Goal: Task Accomplishment & Management: Manage account settings

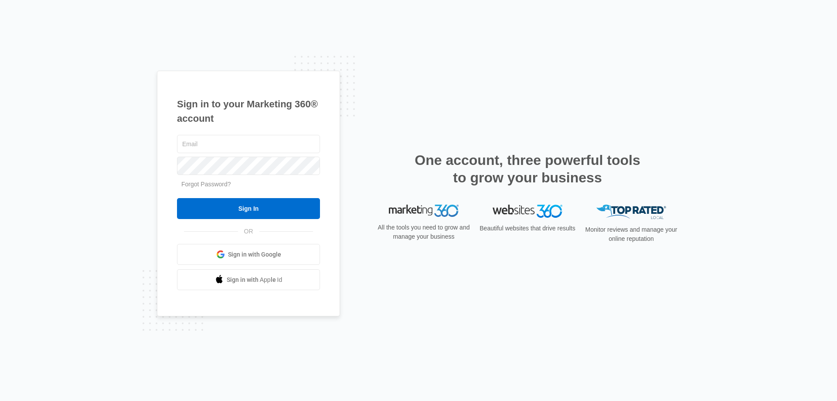
type input "[EMAIL_ADDRESS][DOMAIN_NAME]"
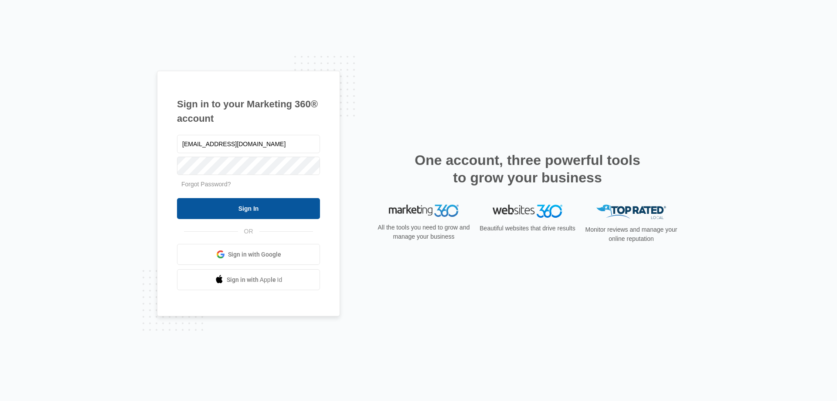
click at [234, 210] on input "Sign In" at bounding box center [248, 208] width 143 height 21
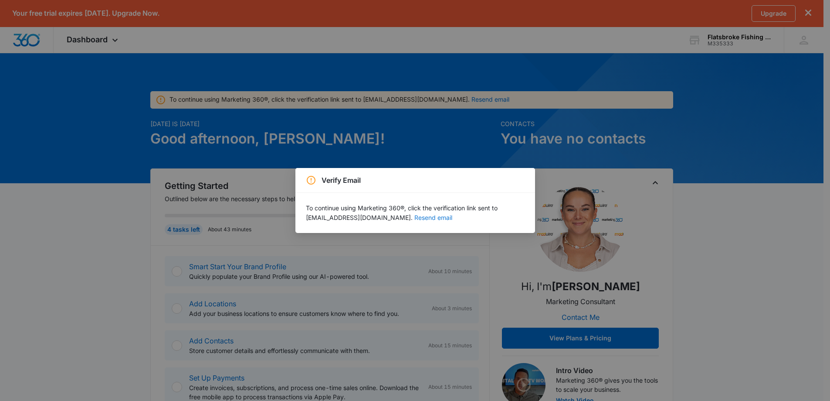
click at [443, 217] on button "Resend email" at bounding box center [434, 217] width 38 height 6
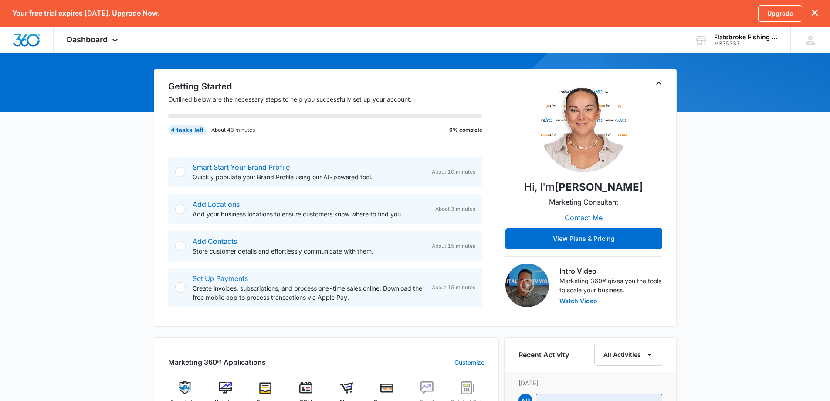
scroll to position [87, 0]
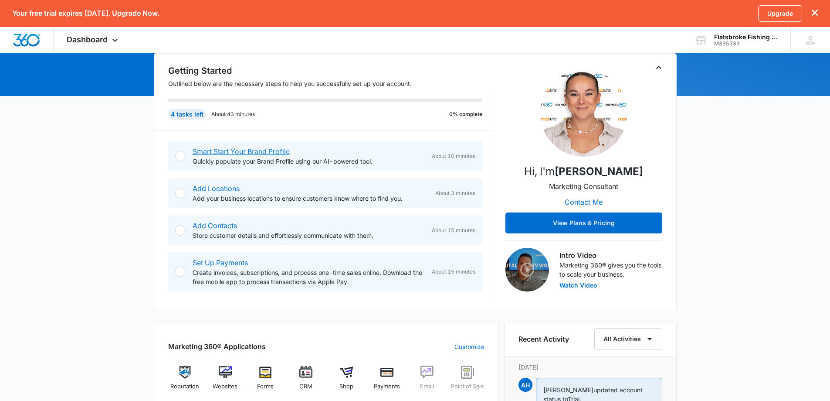
click at [250, 150] on link "Smart Start Your Brand Profile" at bounding box center [241, 151] width 97 height 9
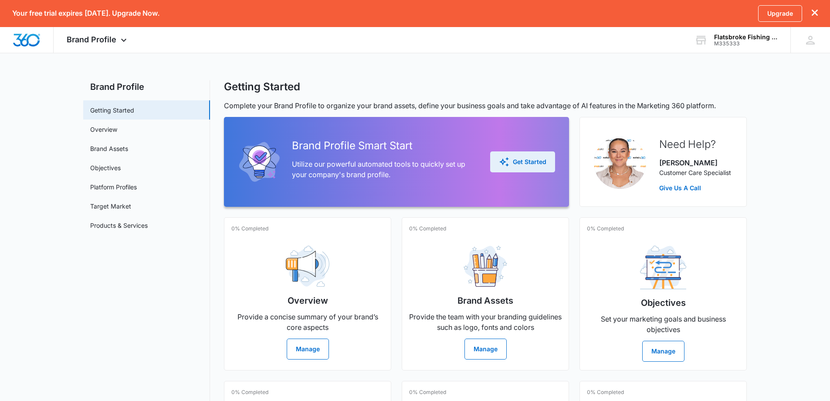
click at [511, 162] on div "Get Started" at bounding box center [523, 161] width 48 height 10
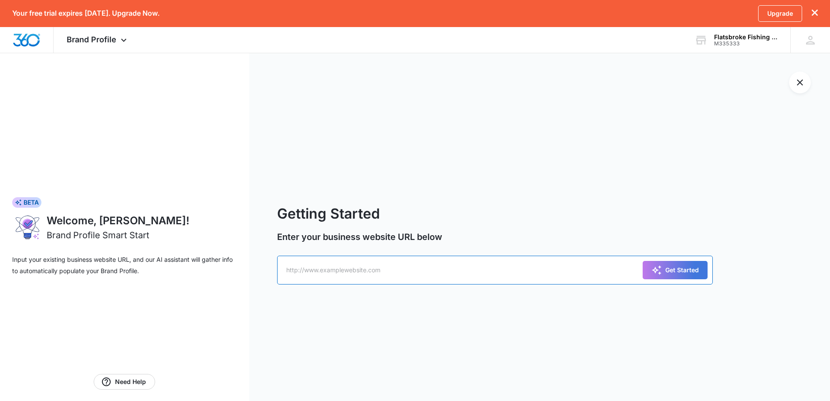
click at [347, 271] on input "text" at bounding box center [495, 269] width 436 height 29
paste input "https://www.flatsbrokefishing.com/"
type input "https://www.flatsbrokefishing.com/"
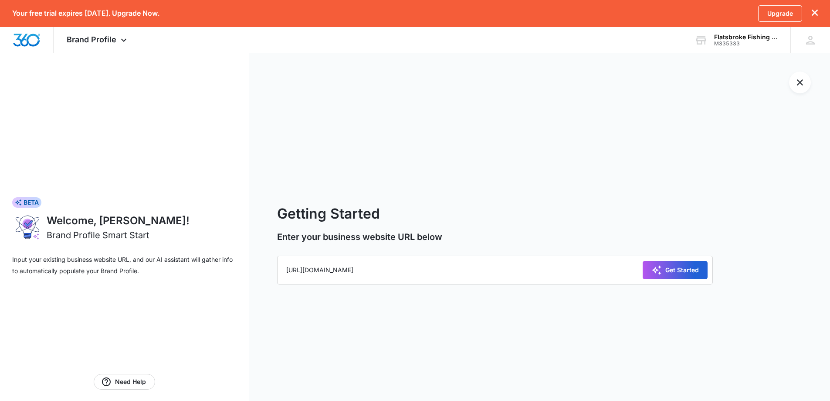
click at [681, 271] on div "Get Started" at bounding box center [676, 270] width 48 height 10
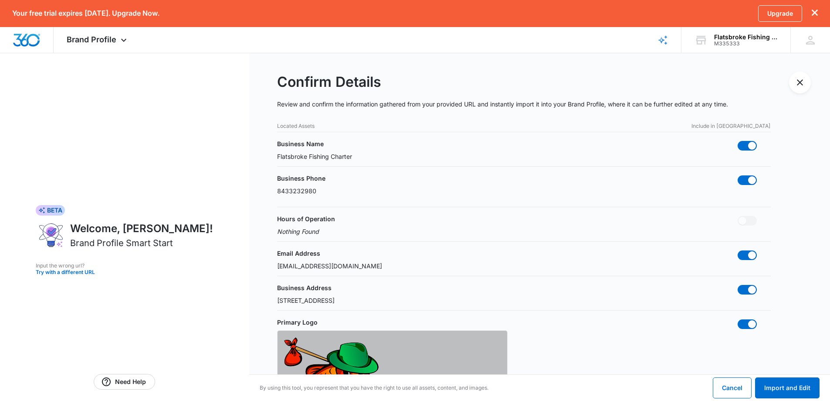
click at [325, 157] on p "Flatsbroke Fishing Charter" at bounding box center [314, 156] width 75 height 9
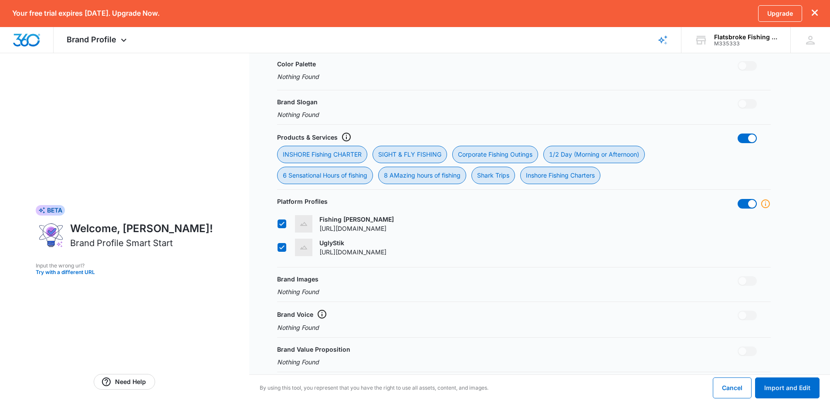
scroll to position [405, 0]
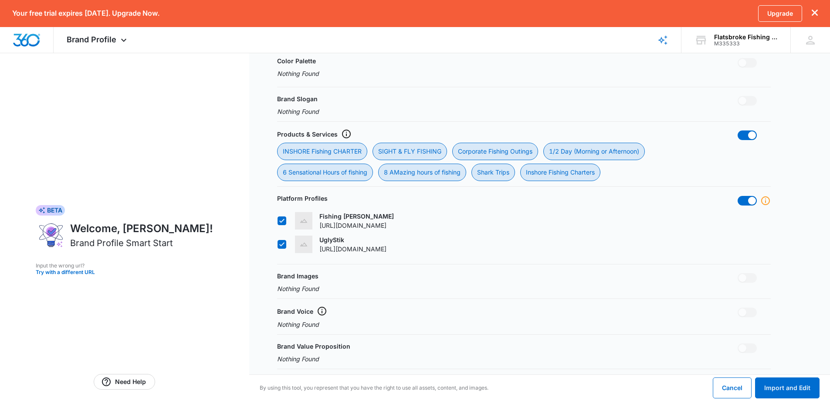
click at [281, 242] on icon at bounding box center [282, 244] width 8 height 8
click at [278, 244] on input "UglyStik https://www.uglystik.com/" at bounding box center [277, 244] width 0 height 0
checkbox input "false"
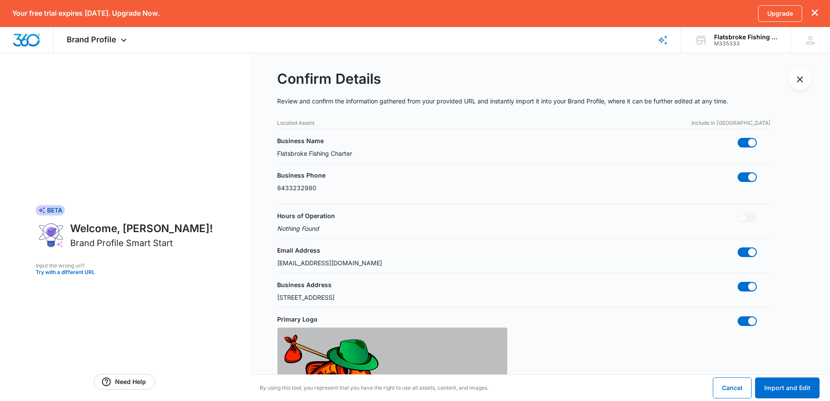
scroll to position [0, 0]
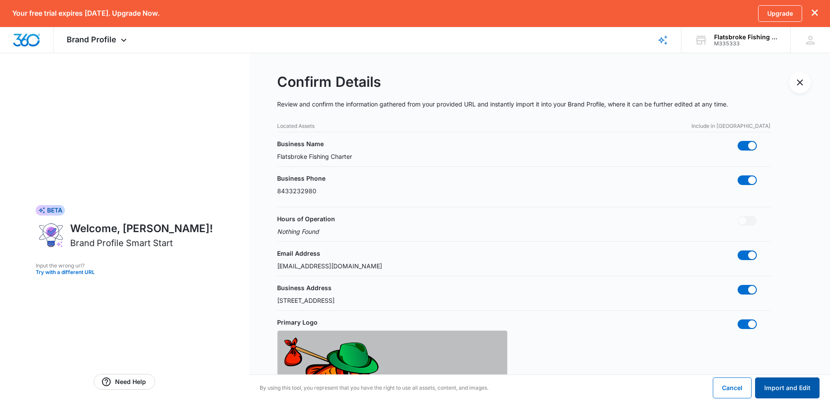
click at [789, 386] on button "Import and Edit" at bounding box center [787, 387] width 65 height 21
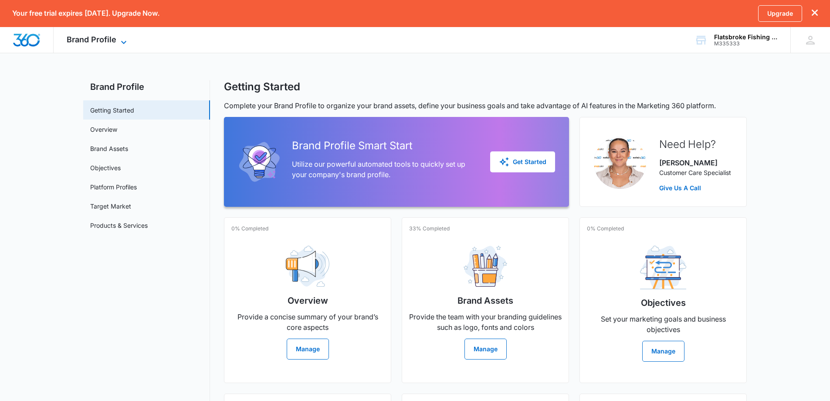
click at [106, 41] on span "Brand Profile" at bounding box center [92, 39] width 50 height 9
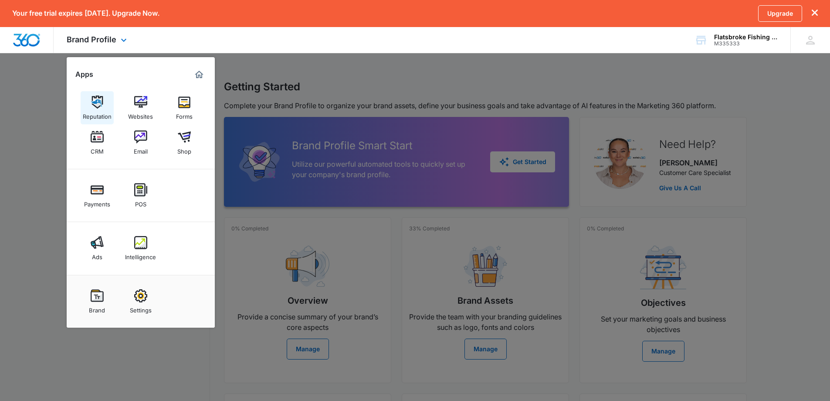
click at [100, 105] on img at bounding box center [97, 101] width 13 height 13
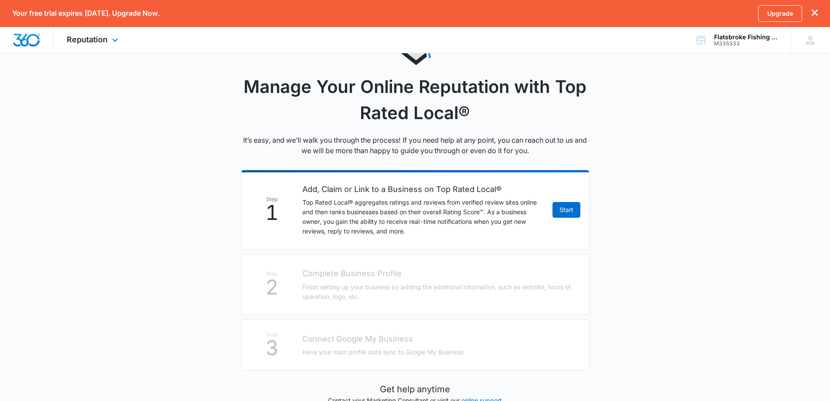
scroll to position [44, 0]
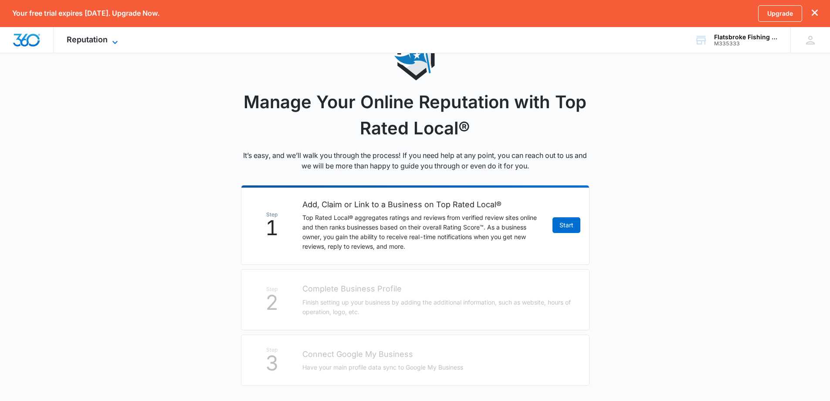
click at [105, 42] on span "Reputation" at bounding box center [87, 39] width 41 height 9
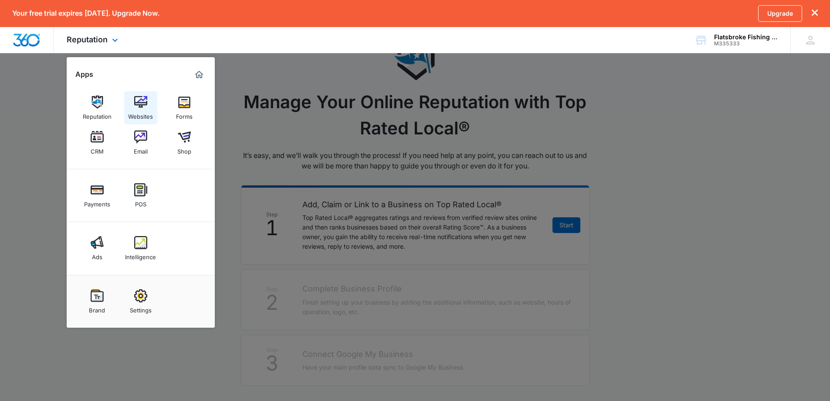
click at [146, 100] on img at bounding box center [140, 101] width 13 height 13
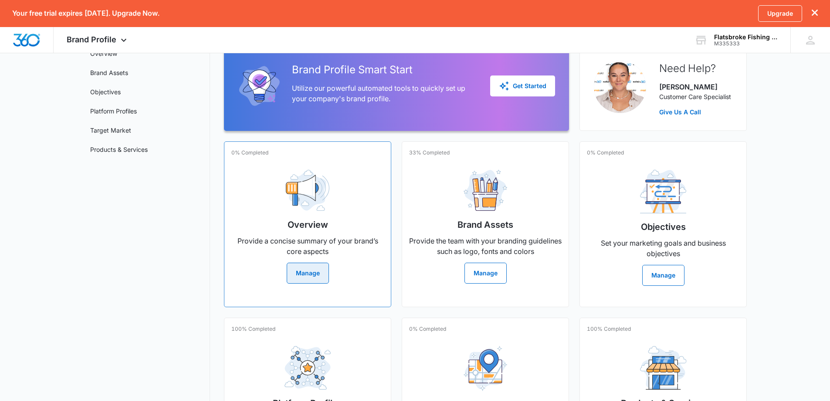
scroll to position [87, 0]
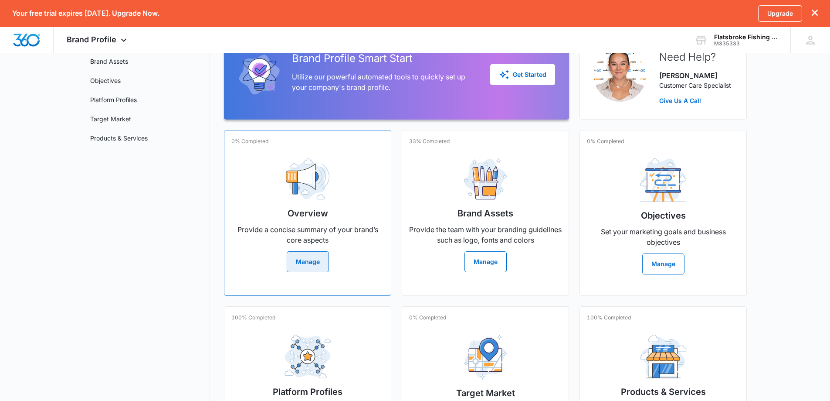
click at [299, 258] on button "Manage" at bounding box center [308, 261] width 42 height 21
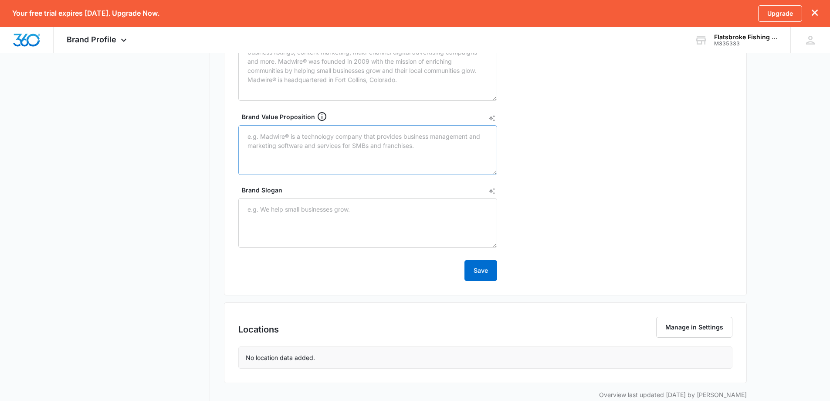
scroll to position [357, 0]
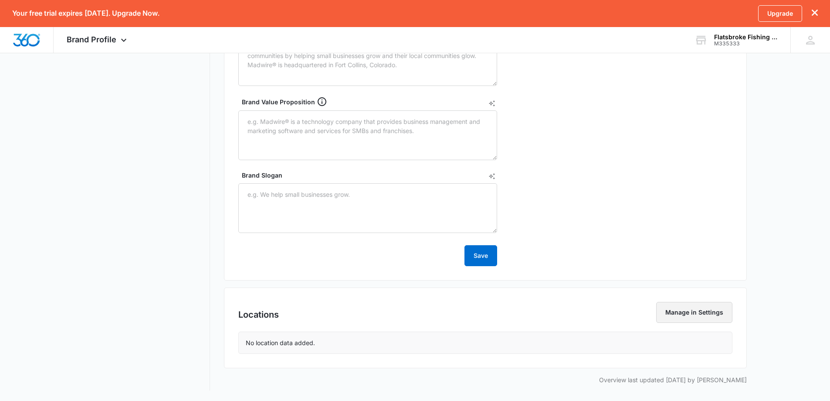
click at [707, 313] on button "Manage in Settings" at bounding box center [694, 312] width 76 height 21
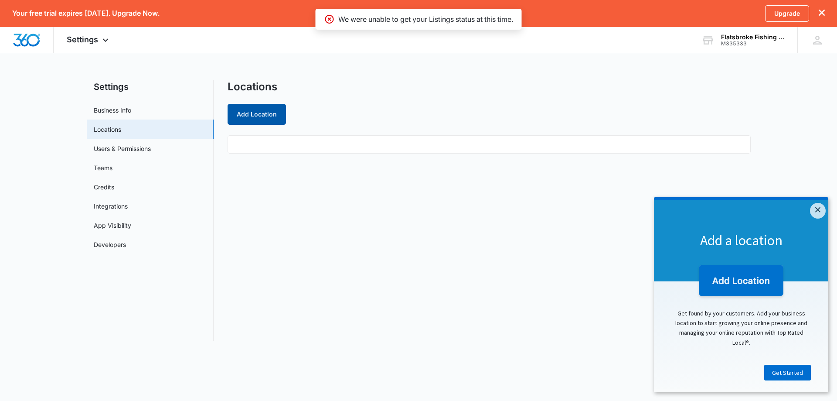
click at [266, 115] on button "Add Location" at bounding box center [257, 114] width 58 height 21
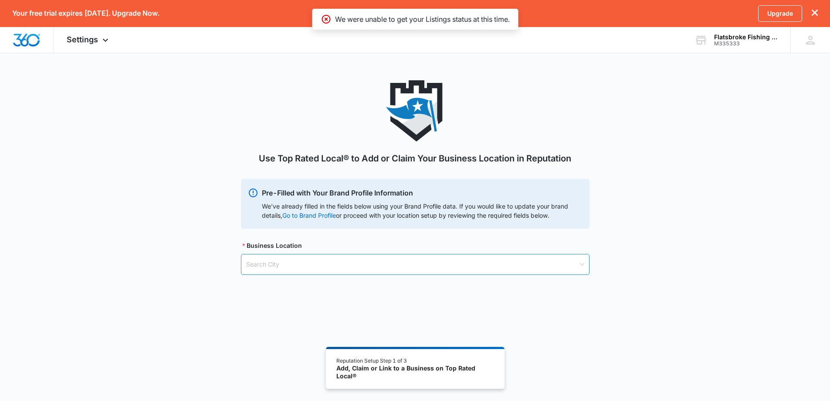
click at [272, 270] on input "search" at bounding box center [412, 264] width 332 height 20
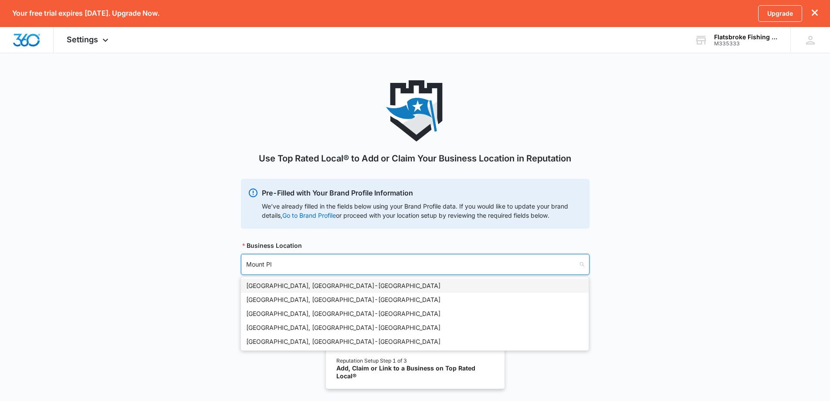
type input "Mount Ple"
click at [279, 284] on div "Mount Pleasant, SC - USA" at bounding box center [414, 286] width 337 height 10
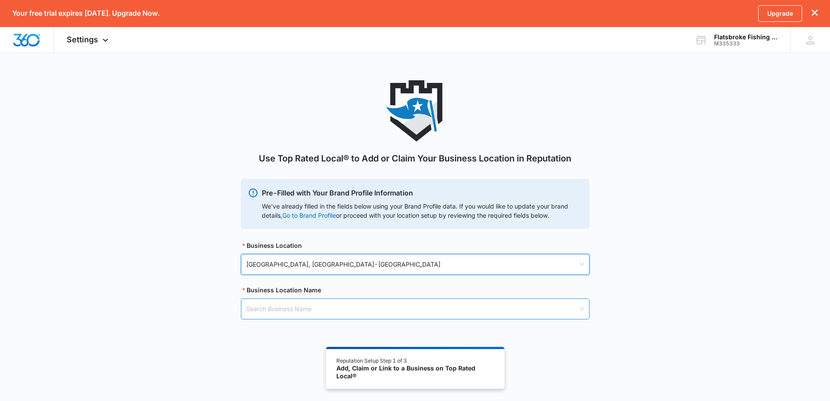
click at [284, 311] on input "search" at bounding box center [412, 309] width 332 height 20
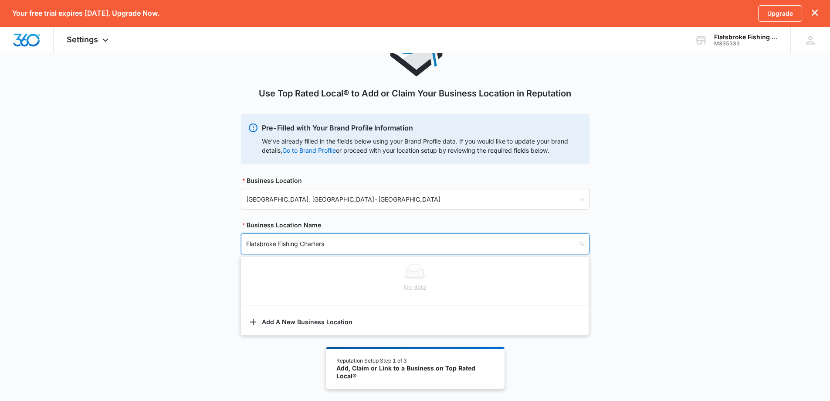
scroll to position [74, 0]
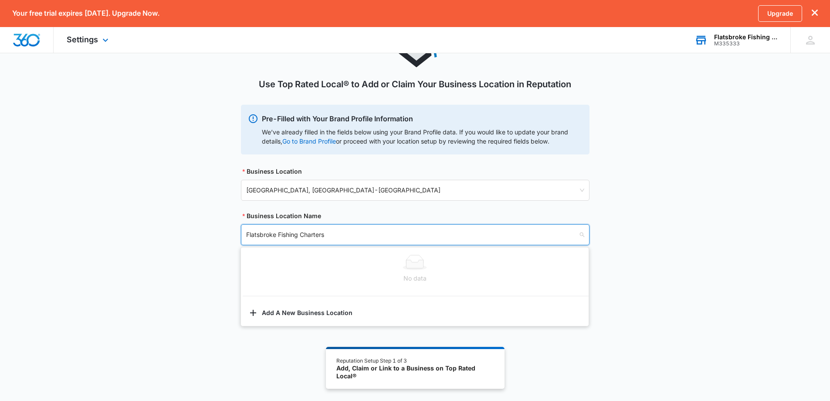
type input "Flatsbroke Fishing Charters"
click at [750, 34] on div "Flatsbroke Fishing Charters" at bounding box center [746, 37] width 64 height 7
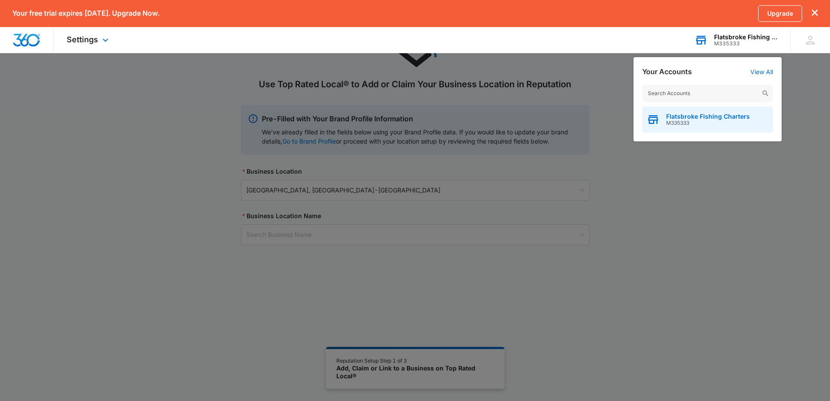
click at [692, 118] on span "Flatsbroke Fishing Charters" at bounding box center [708, 116] width 84 height 7
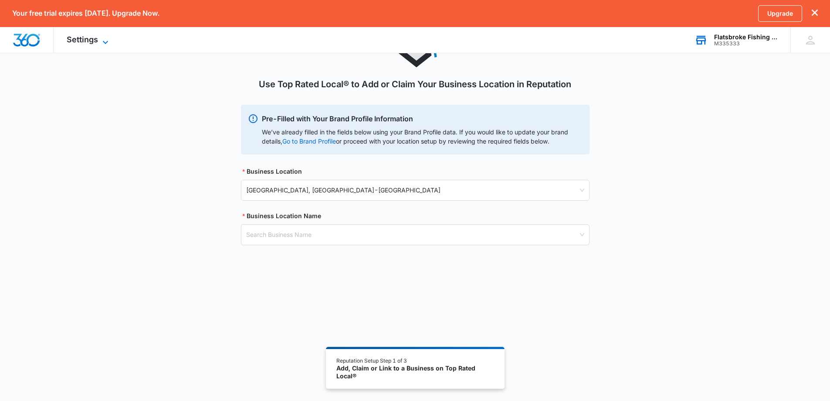
click at [92, 41] on span "Settings" at bounding box center [82, 39] width 31 height 9
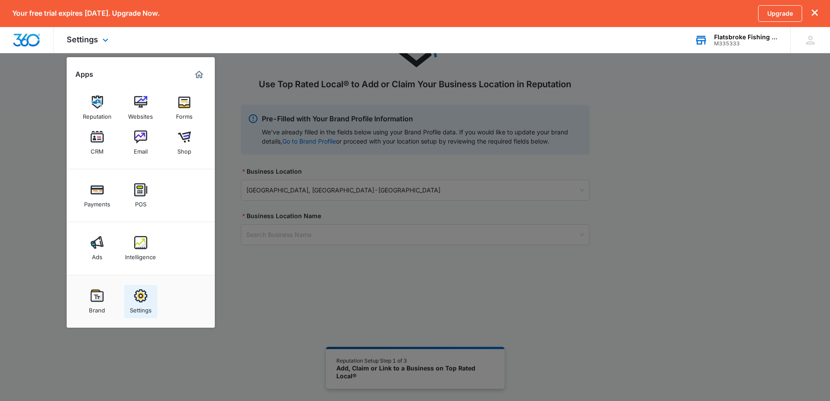
click at [144, 301] on img at bounding box center [140, 295] width 13 height 13
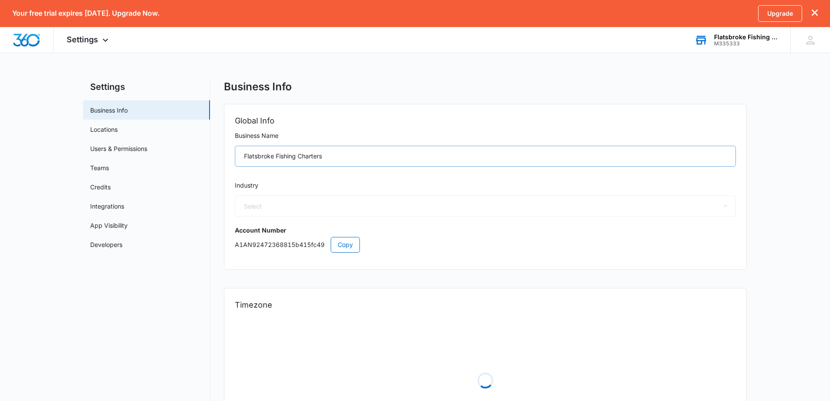
select select "52"
select select "US"
select select "America/New_York"
click at [369, 153] on input "Flatsbroke Fishing Charters" at bounding box center [485, 156] width 501 height 21
type input "Flatsbroke Fishing Charters LLC"
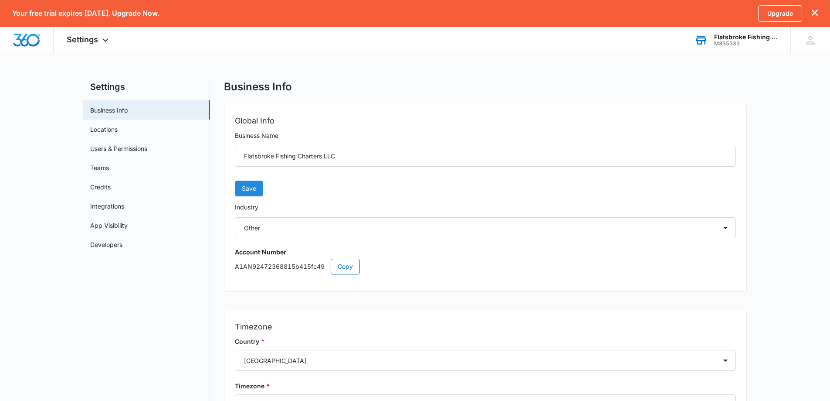
click at [249, 191] on span "Save" at bounding box center [249, 189] width 14 height 10
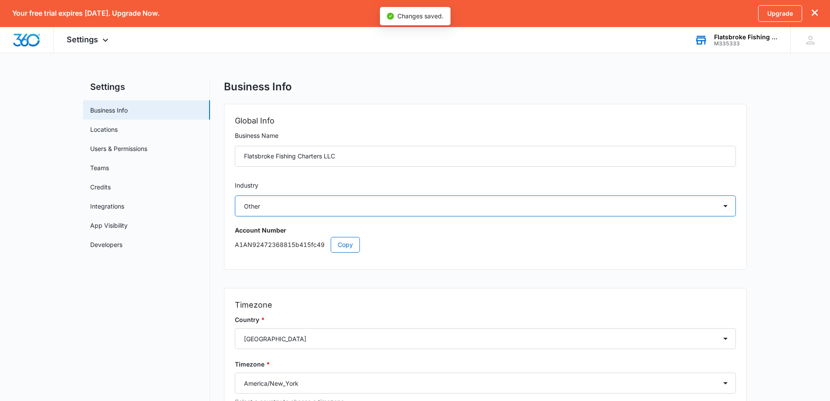
click at [312, 208] on select "Select Accounting / CPA Assisted Living Attorney / Law Firm Auto Repair Carpet …" at bounding box center [485, 205] width 501 height 21
click at [235, 195] on select "Select Accounting / CPA Assisted Living Attorney / Law Firm Auto Repair Carpet …" at bounding box center [485, 205] width 501 height 21
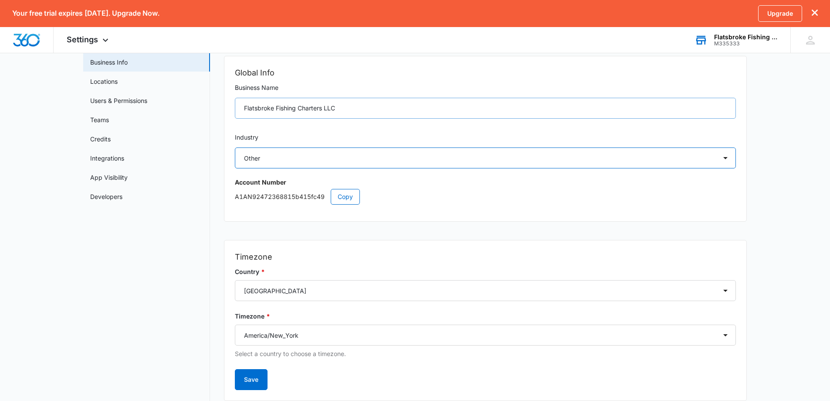
scroll to position [77, 0]
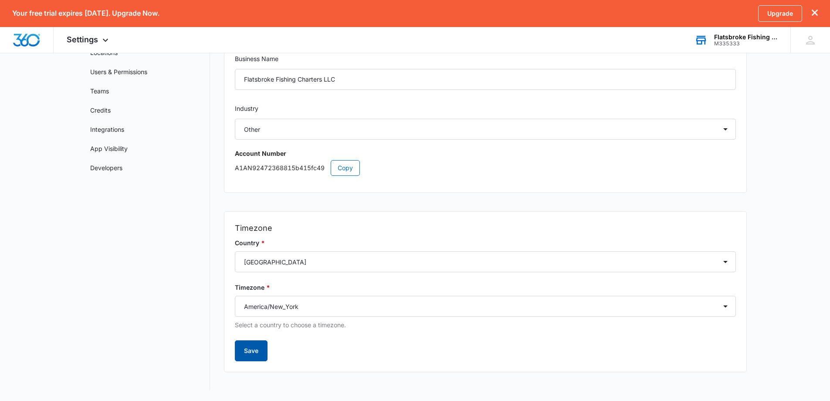
click at [251, 347] on button "Save" at bounding box center [251, 350] width 33 height 21
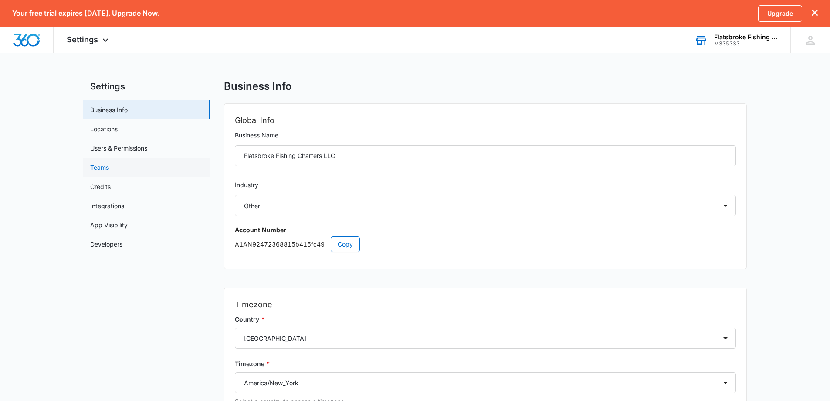
scroll to position [0, 0]
click at [100, 129] on link "Locations" at bounding box center [103, 129] width 27 height 9
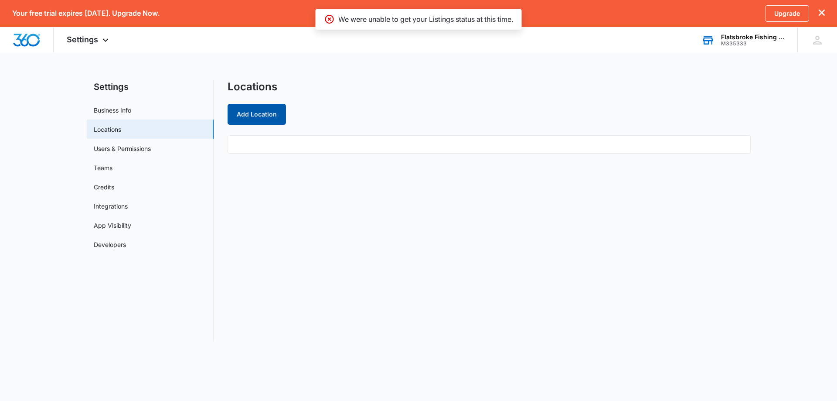
click at [265, 113] on button "Add Location" at bounding box center [257, 114] width 58 height 21
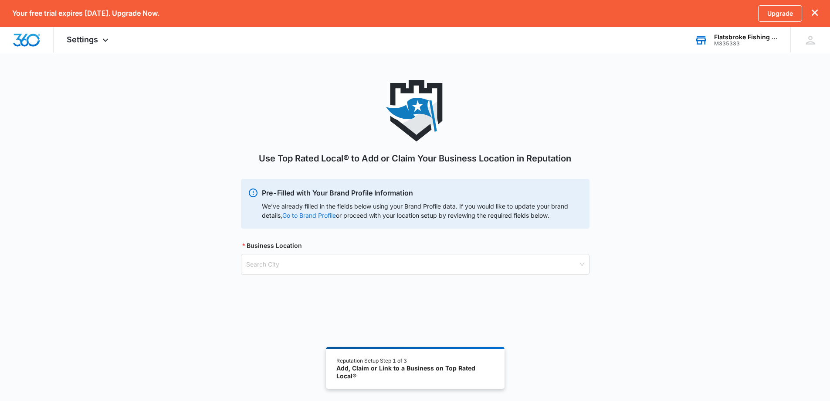
click at [0, 0] on link "Go to Brand Profile" at bounding box center [0, 0] width 0 height 0
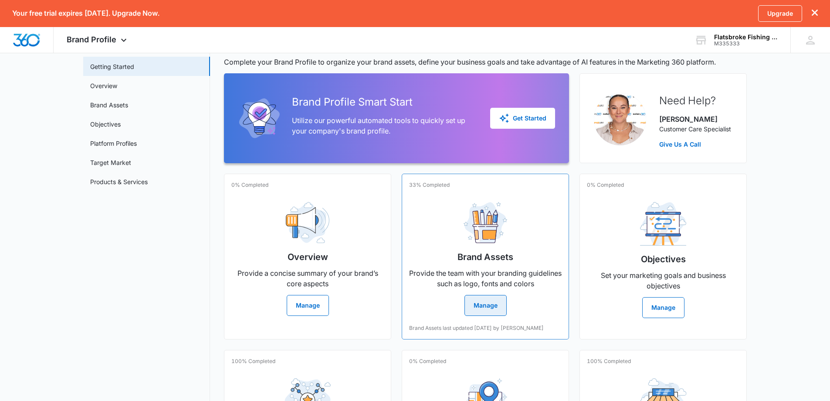
scroll to position [87, 0]
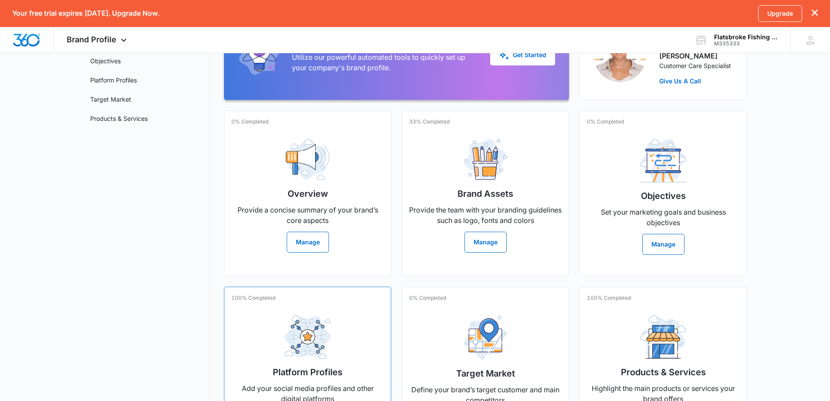
scroll to position [97, 0]
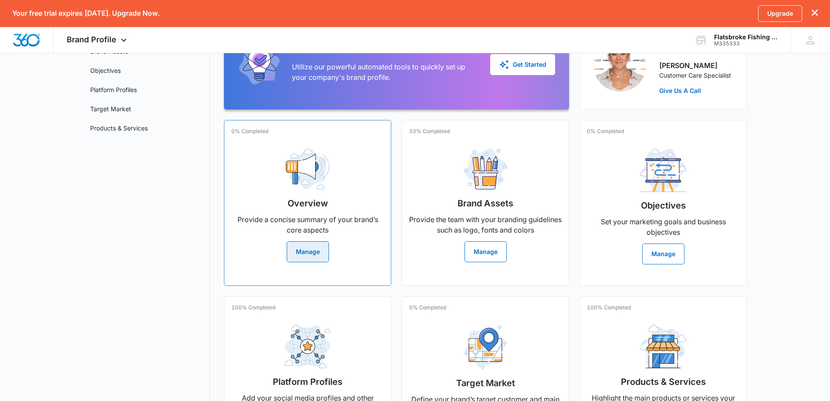
click at [322, 252] on button "Manage" at bounding box center [308, 251] width 42 height 21
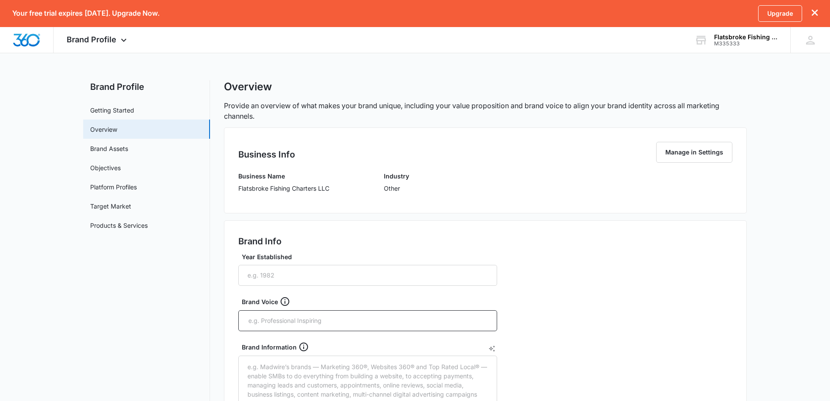
scroll to position [87, 0]
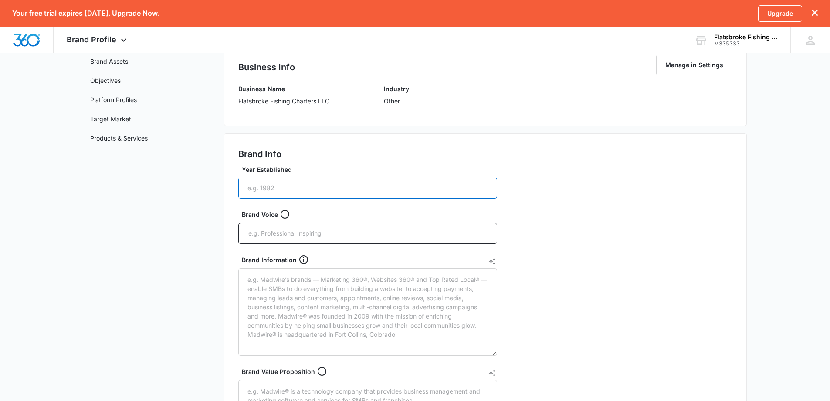
click at [273, 186] on input "Year Established" at bounding box center [367, 187] width 259 height 21
click at [121, 79] on link "Objectives" at bounding box center [105, 80] width 31 height 9
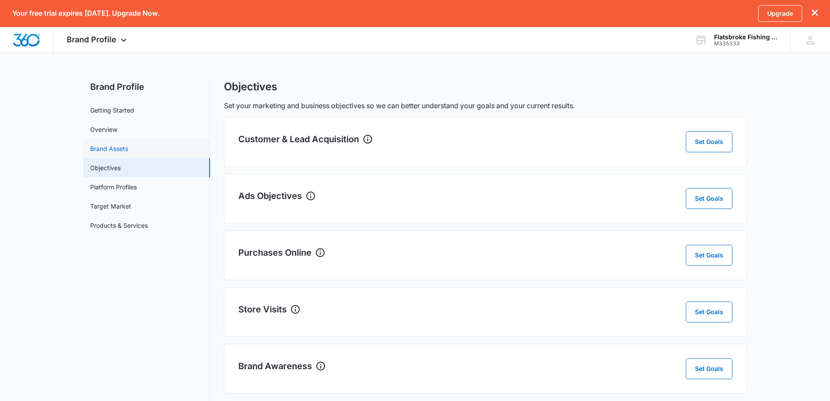
click at [128, 149] on link "Brand Assets" at bounding box center [109, 148] width 38 height 9
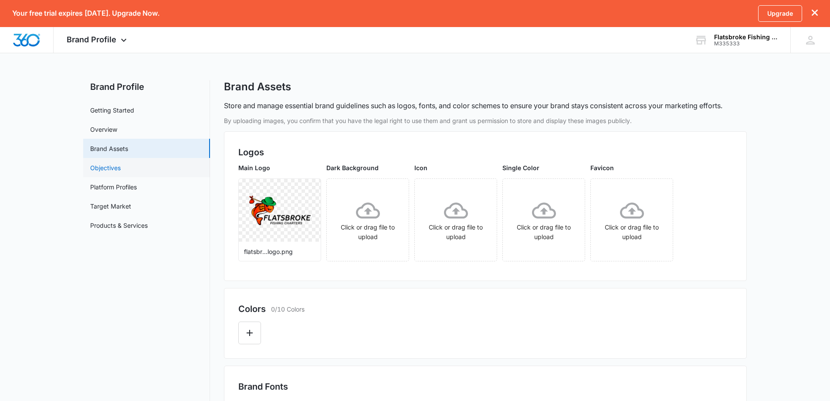
click at [105, 167] on link "Objectives" at bounding box center [105, 167] width 31 height 9
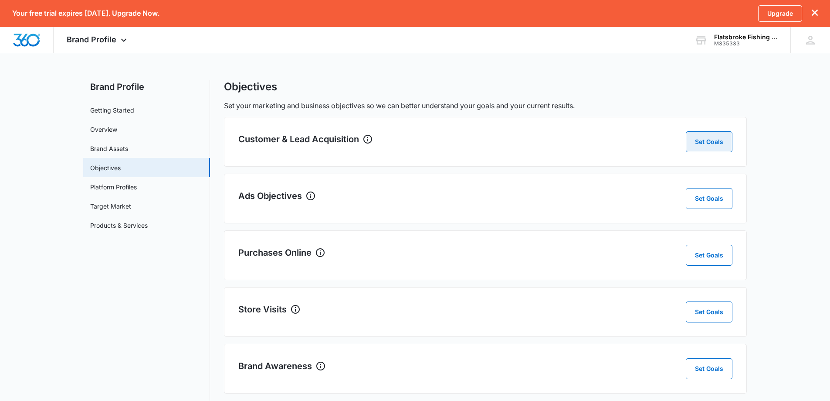
click at [713, 150] on button "Set Goals" at bounding box center [709, 141] width 47 height 21
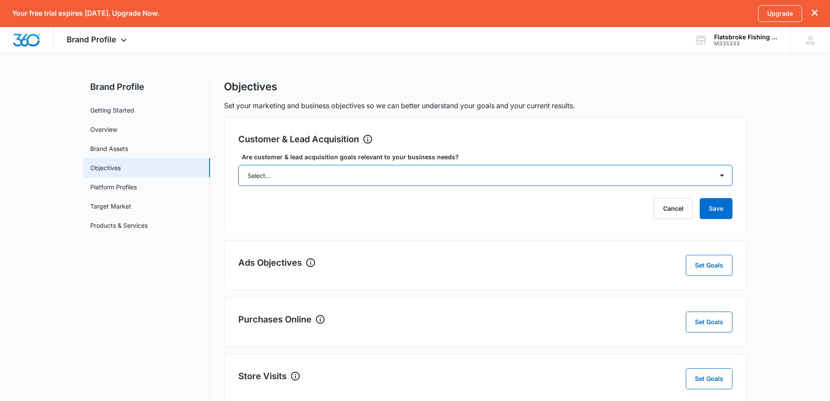
click at [458, 183] on select "Select... Yes No Yes, but don't currently have the data" at bounding box center [485, 175] width 494 height 21
select select "yes"
click at [238, 165] on select "Select... Yes No Yes, but don't currently have the data" at bounding box center [485, 175] width 494 height 21
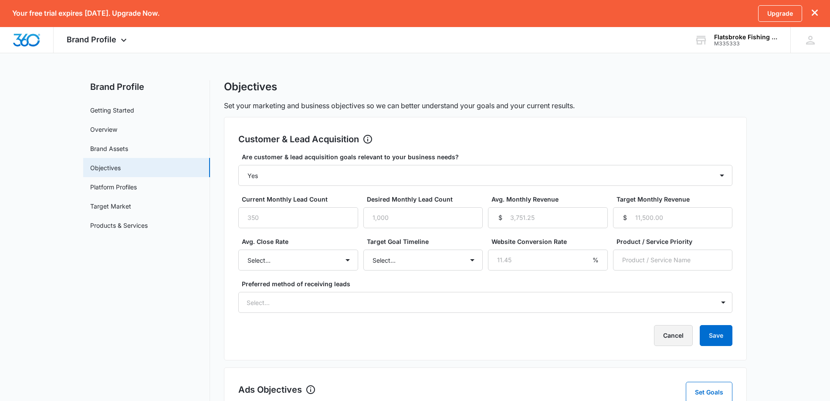
click at [676, 342] on button "Cancel" at bounding box center [673, 335] width 39 height 21
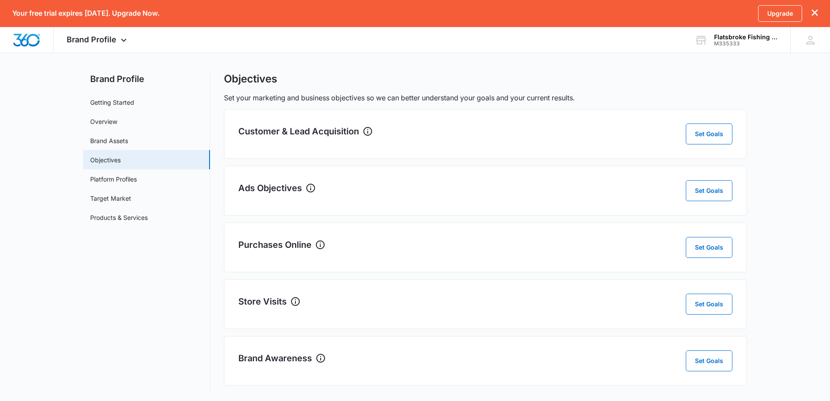
scroll to position [10, 0]
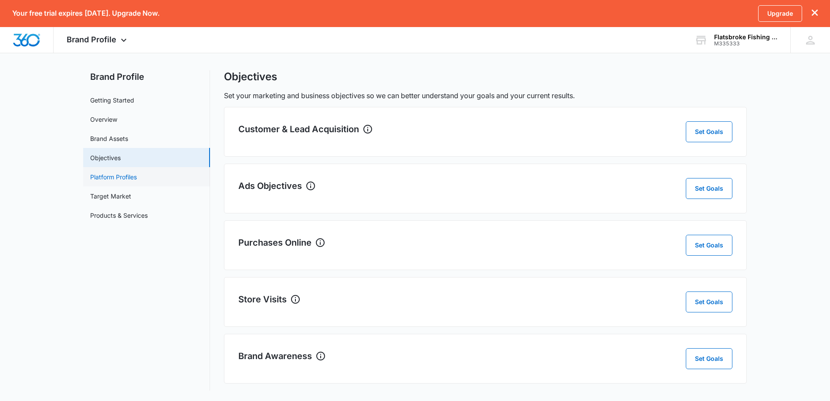
click at [108, 177] on link "Platform Profiles" at bounding box center [113, 176] width 47 height 9
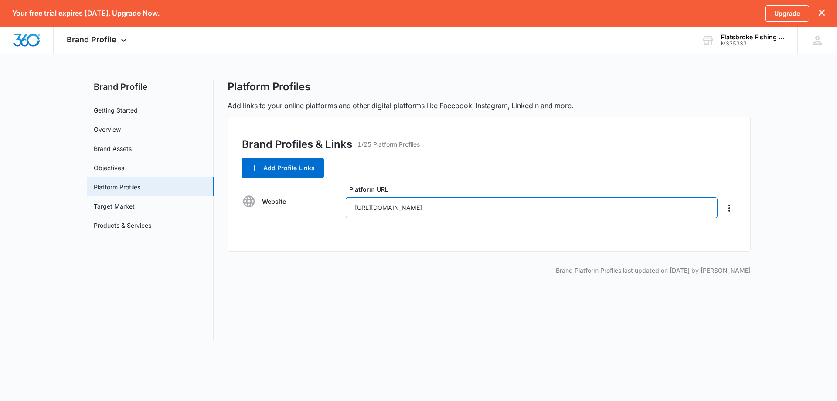
drag, startPoint x: 505, startPoint y: 207, endPoint x: 328, endPoint y: 208, distance: 176.5
click at [328, 208] on div "Website Platform URL https://fishingbooker.com/embeds/book/298993" at bounding box center [489, 201] width 494 height 34
click at [546, 213] on input "https://fishingbooker.com/embeds/book/298993" at bounding box center [532, 207] width 372 height 21
drag, startPoint x: 554, startPoint y: 206, endPoint x: 250, endPoint y: 211, distance: 304.3
click at [250, 211] on div "Website Platform URL https://fishingbooker.com/embeds/book/298993" at bounding box center [489, 201] width 494 height 34
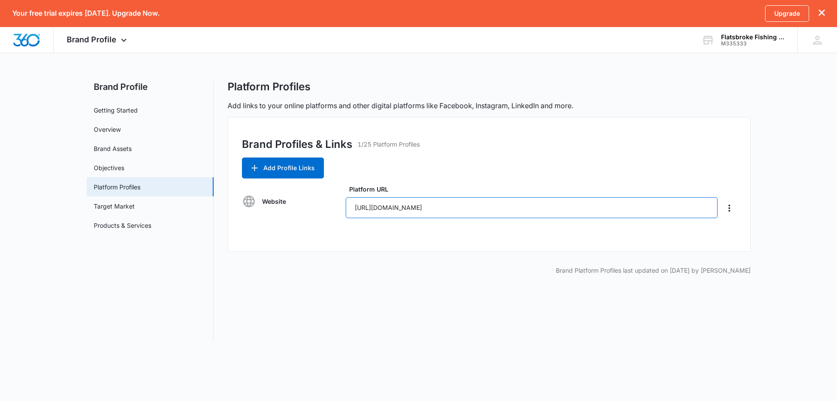
paste input "www.flatsbrokefishing.com/"
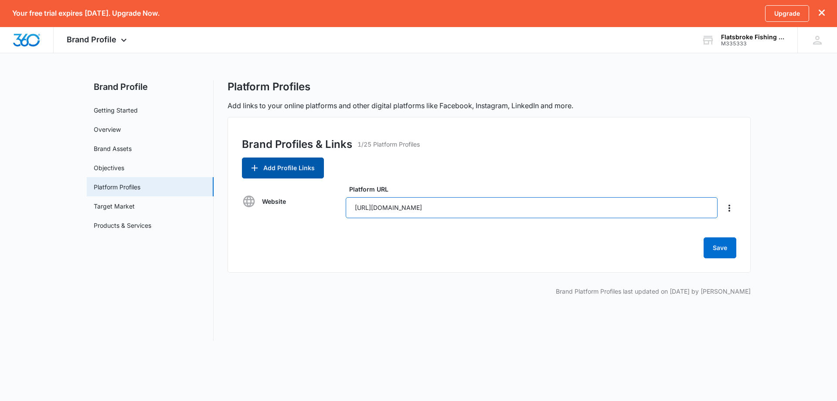
type input "https://www.flatsbrokefishing.com/"
click at [266, 160] on button "Add Profile Links" at bounding box center [283, 167] width 82 height 21
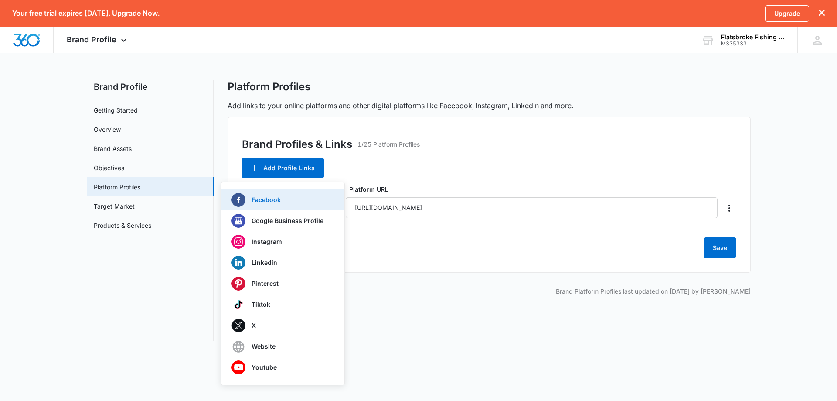
click at [276, 203] on p "Facebook" at bounding box center [266, 200] width 29 height 6
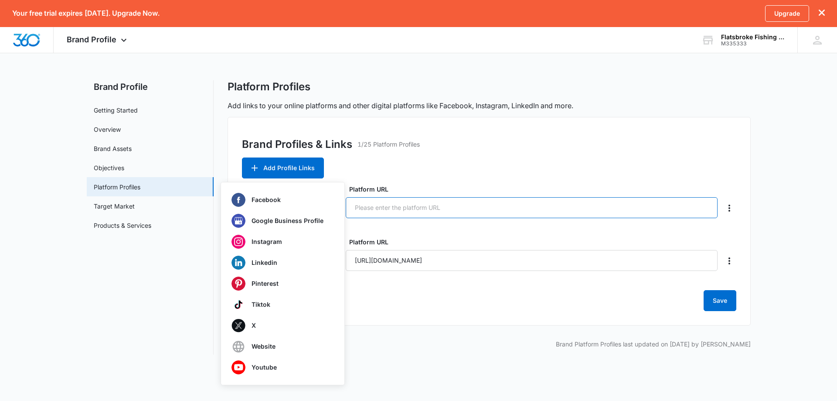
click at [394, 211] on input "Platform URL" at bounding box center [532, 207] width 372 height 21
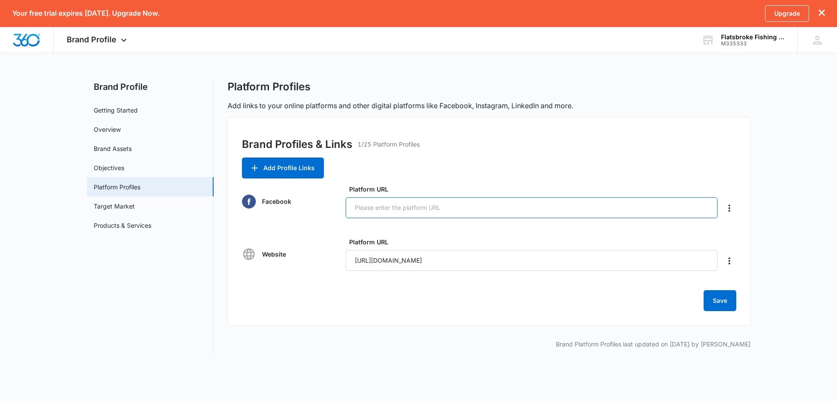
paste input "https://www.facebook.com/Flatsbrokefishingcharters"
type input "https://www.facebook.com/Flatsbrokefishingcharters"
click at [529, 182] on div "Brand Profiles & Links 1/25 Platform Profiles Add Profile Links Facebook Platfo…" at bounding box center [489, 221] width 523 height 208
click at [274, 163] on button "Add Profile Links" at bounding box center [283, 167] width 82 height 21
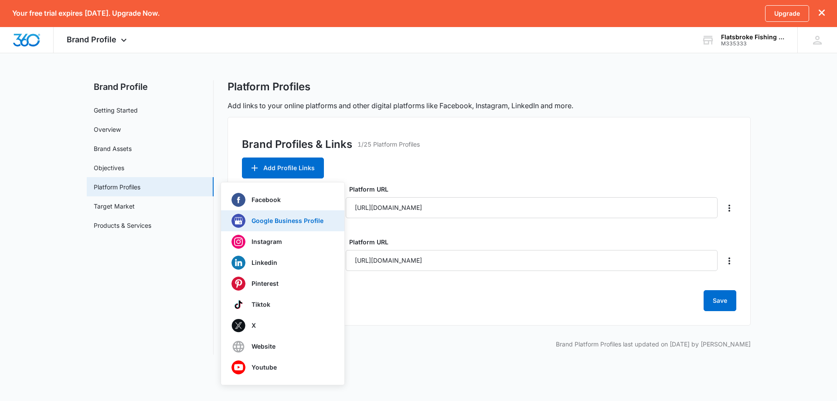
click at [286, 221] on p "Google Business Profile" at bounding box center [288, 221] width 72 height 6
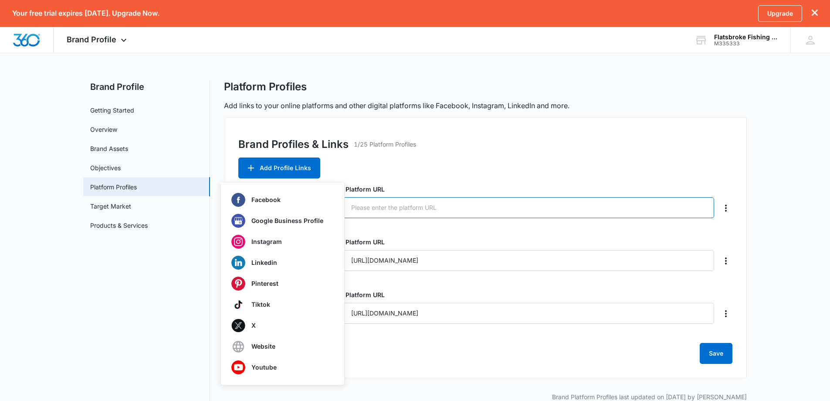
click at [402, 210] on input "Platform URL" at bounding box center [528, 207] width 372 height 21
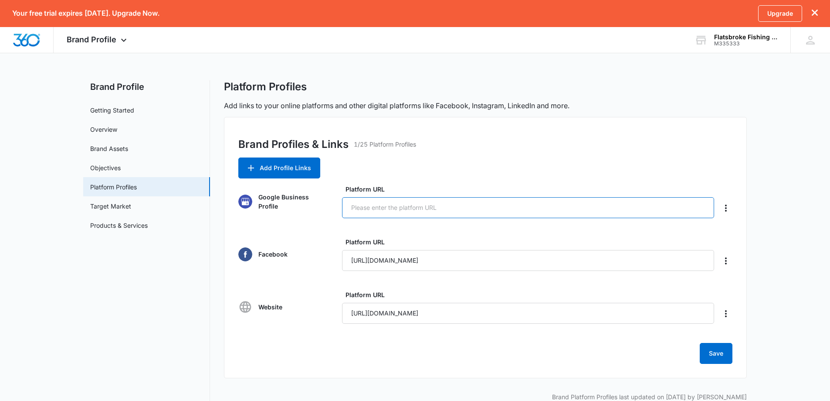
paste input "https://maps.app.goo.gl/GLKzAdw763bFdBm89"
type input "https://maps.app.goo.gl/GLKzAdw763bFdBm89"
click at [265, 166] on button "Add Profile Links" at bounding box center [279, 167] width 82 height 21
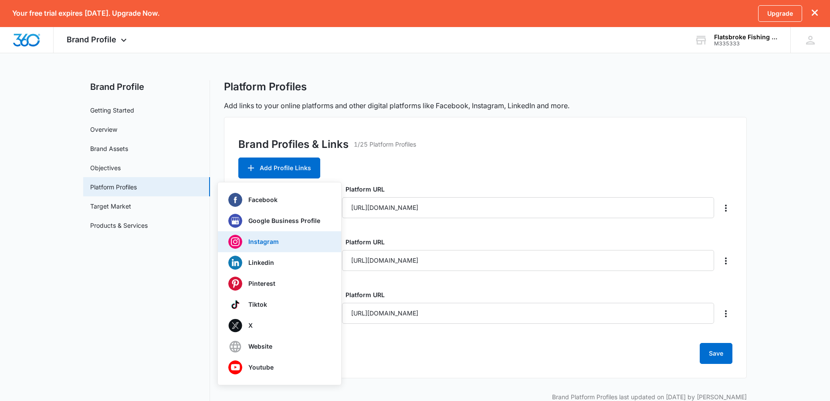
click at [260, 238] on p "Instagram" at bounding box center [263, 241] width 31 height 6
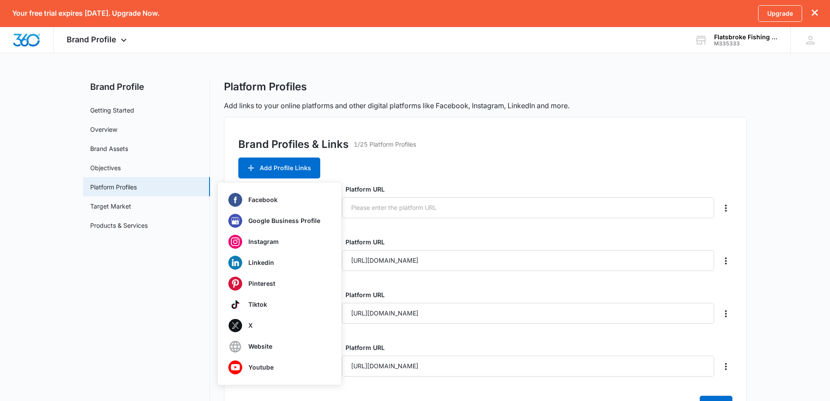
click at [372, 160] on div "Brand Profiles & Links 1/25 Platform Profiles Add Profile Links Facebook Google…" at bounding box center [485, 274] width 523 height 314
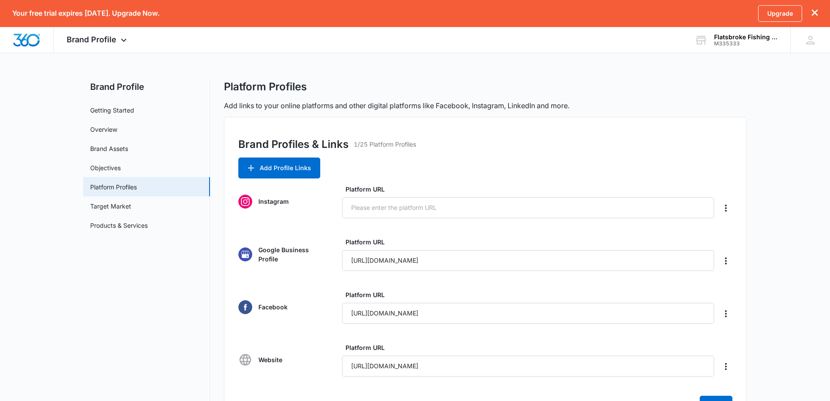
scroll to position [70, 0]
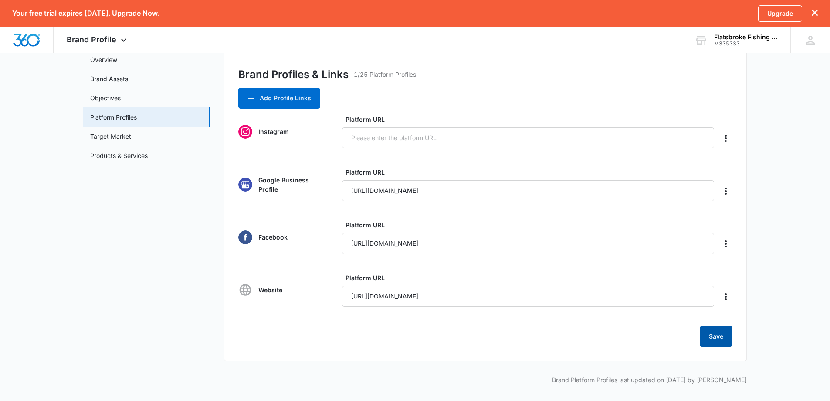
click at [722, 334] on button "Save" at bounding box center [716, 336] width 33 height 21
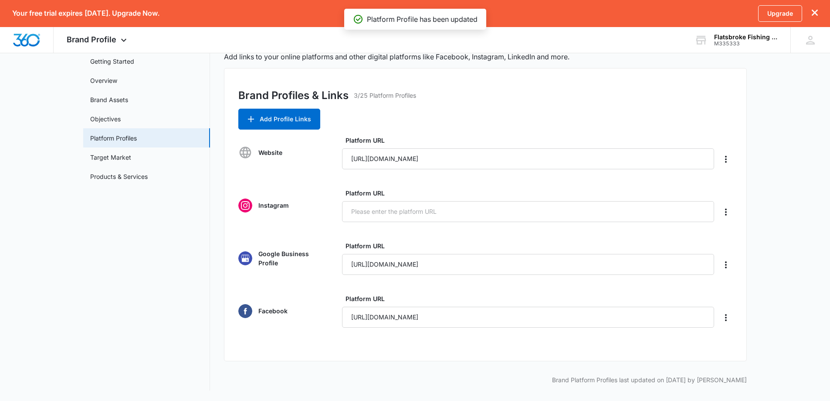
scroll to position [49, 0]
click at [119, 158] on link "Target Market" at bounding box center [110, 157] width 41 height 9
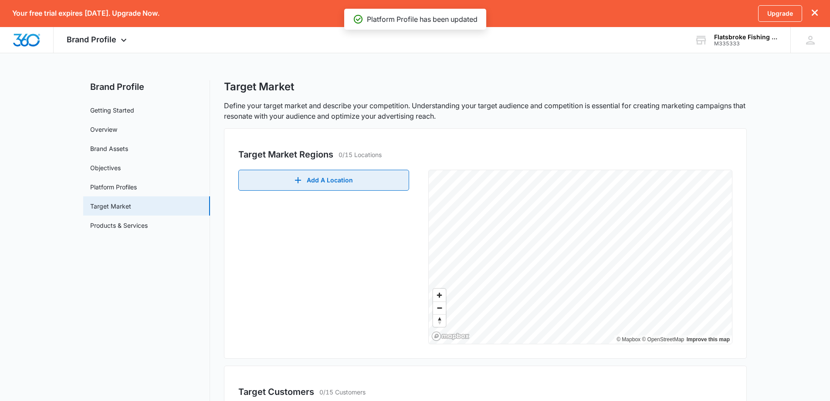
click at [313, 183] on button "Add A Location" at bounding box center [323, 180] width 171 height 21
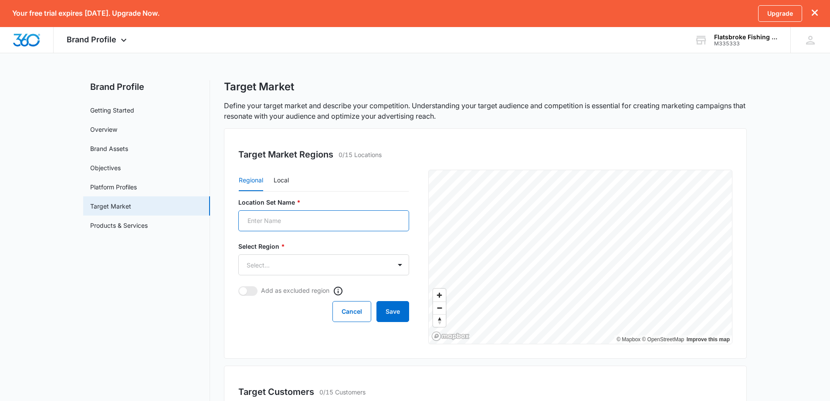
click at [307, 224] on input "Location Set Name *" at bounding box center [323, 220] width 171 height 21
click at [266, 268] on body "Your free trial expires in 14 days. Upgrade Now. Upgrade Brand Profile Apps Rep…" at bounding box center [415, 280] width 830 height 561
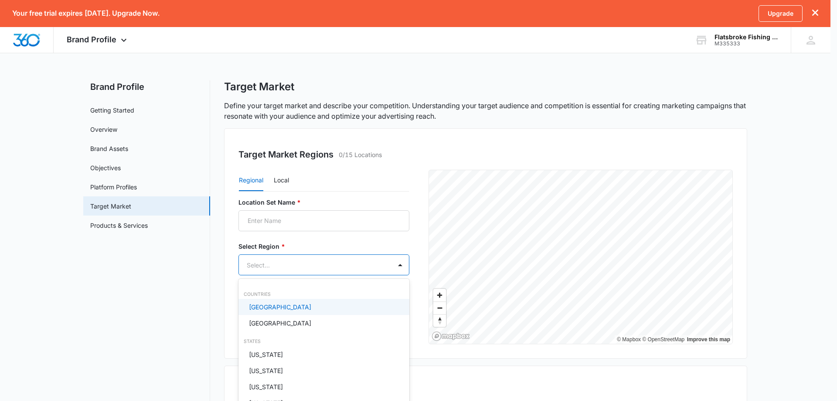
click at [275, 307] on p "United States" at bounding box center [280, 306] width 62 height 9
click at [417, 241] on div at bounding box center [418, 200] width 837 height 401
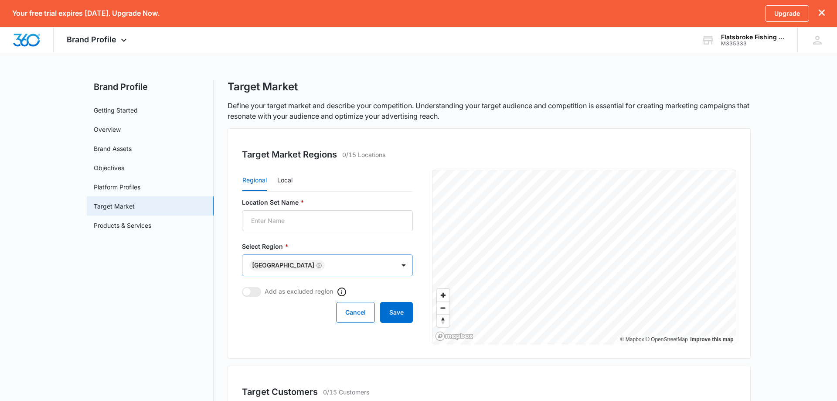
click at [376, 263] on body "Your free trial expires in 14 days. Upgrade Now. Upgrade Brand Profile Apps Rep…" at bounding box center [418, 280] width 837 height 561
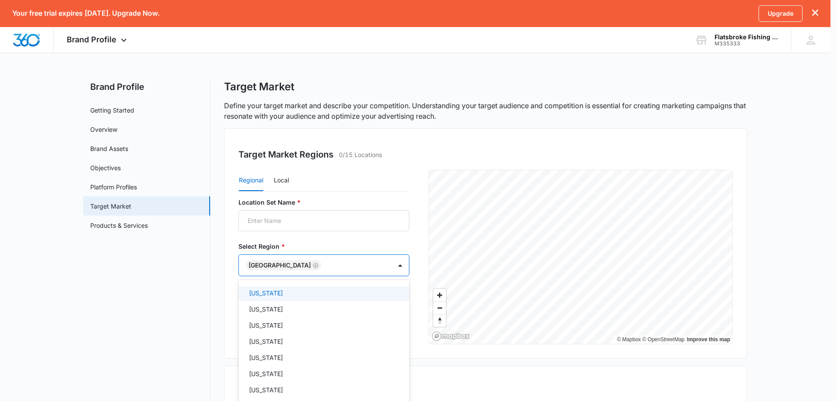
scroll to position [697, 0]
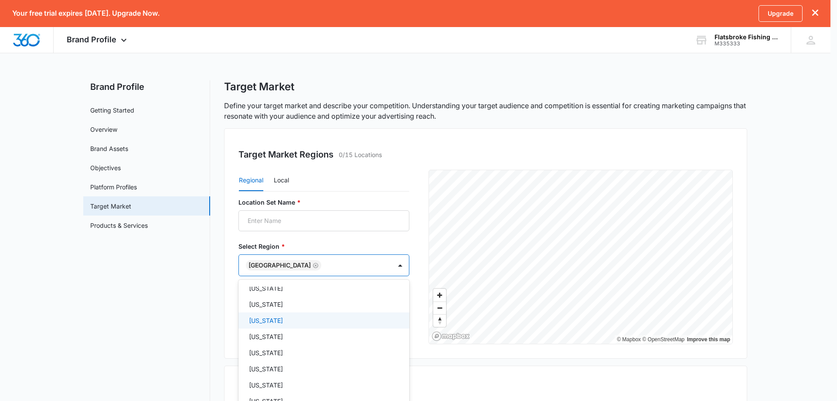
click at [283, 319] on p "South Dakota" at bounding box center [266, 320] width 34 height 9
click at [283, 301] on p "South Carolina" at bounding box center [266, 303] width 34 height 9
click at [283, 322] on p "North Carolina" at bounding box center [266, 321] width 34 height 9
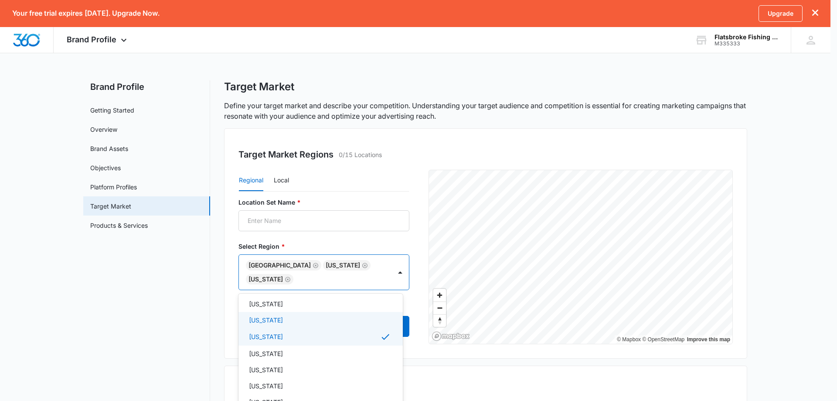
click at [279, 180] on div at bounding box center [418, 200] width 837 height 401
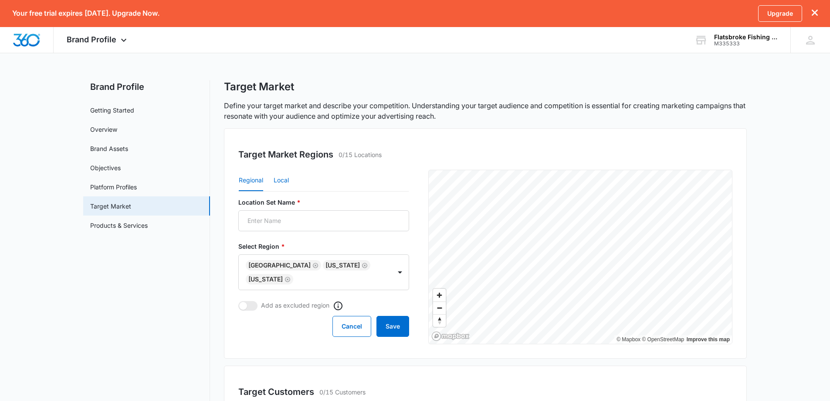
click at [281, 181] on button "Local" at bounding box center [281, 180] width 15 height 21
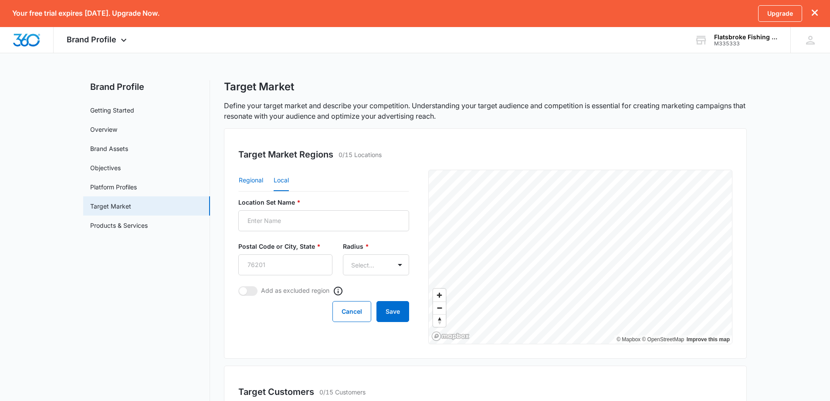
click at [254, 181] on button "Regional" at bounding box center [251, 180] width 24 height 21
click at [282, 218] on input "Location Set Name *" at bounding box center [323, 220] width 171 height 21
click at [249, 271] on body "Your free trial expires in 14 days. Upgrade Now. Upgrade Brand Profile Apps Rep…" at bounding box center [415, 280] width 830 height 561
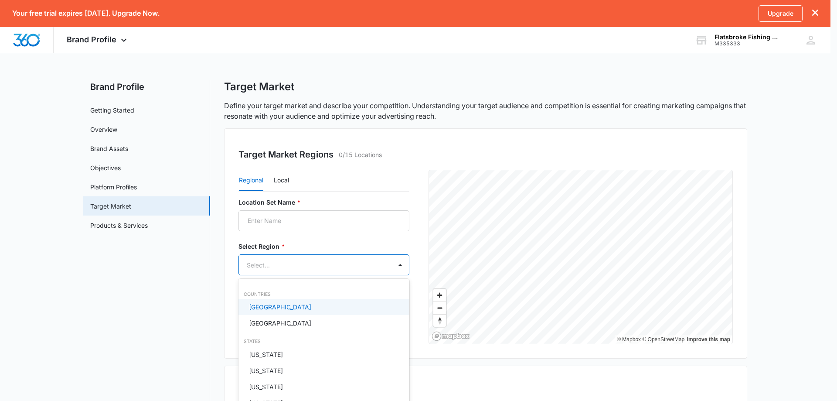
click at [276, 304] on p "United States" at bounding box center [280, 306] width 62 height 9
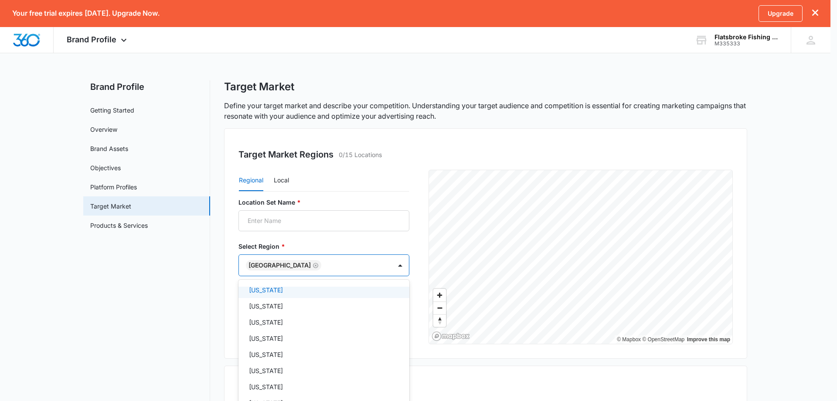
click at [407, 239] on div at bounding box center [418, 200] width 837 height 401
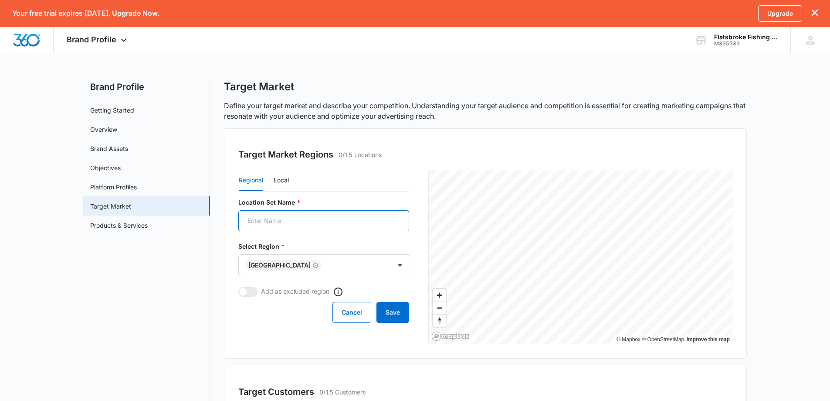
click at [305, 218] on input "Location Set Name *" at bounding box center [323, 220] width 171 height 21
type input "USA"
click at [395, 315] on button "Save" at bounding box center [393, 312] width 33 height 21
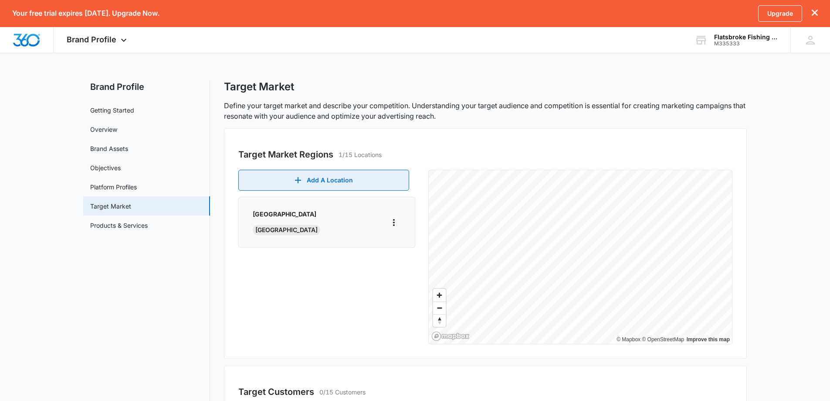
click at [337, 183] on button "Add A Location" at bounding box center [323, 180] width 171 height 21
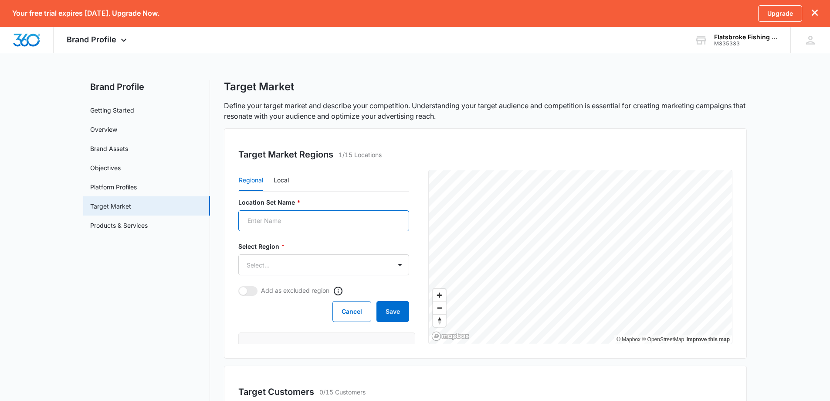
click at [272, 221] on input "Location Set Name *" at bounding box center [323, 220] width 171 height 21
click at [282, 182] on button "Local" at bounding box center [281, 180] width 15 height 21
click at [289, 221] on input "Location Set Name *" at bounding box center [323, 220] width 171 height 21
click at [395, 273] on body "Your free trial expires in 14 days. Upgrade Now. Upgrade Brand Profile Apps Rep…" at bounding box center [415, 288] width 830 height 577
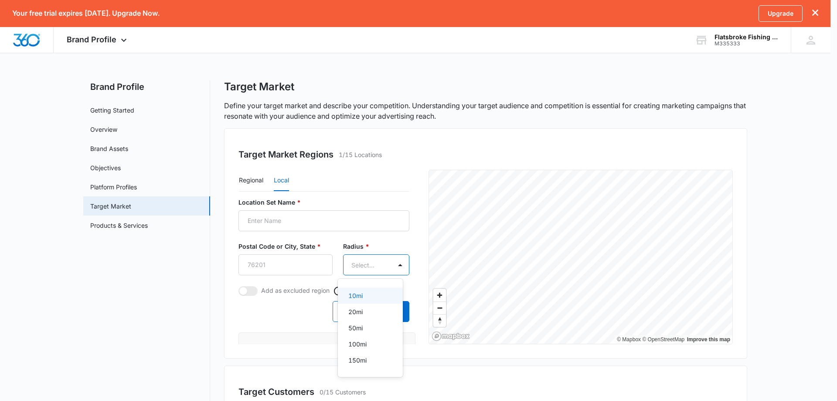
click at [274, 262] on div at bounding box center [418, 200] width 837 height 401
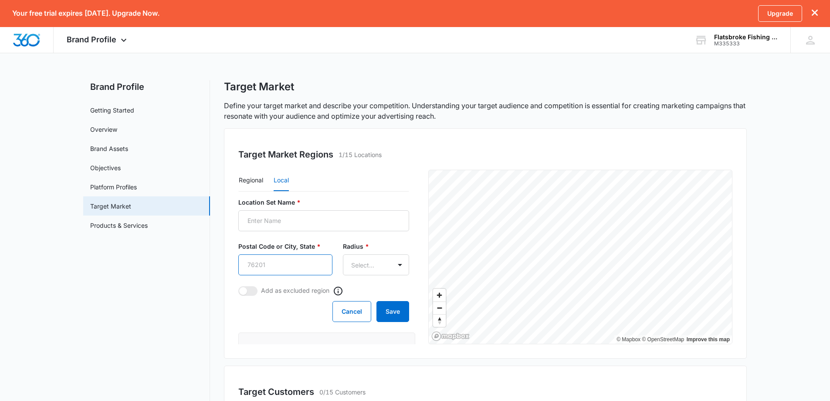
click at [248, 263] on input "Postal Code or City, State *" at bounding box center [285, 264] width 94 height 21
click at [271, 272] on input "Postal Code or City, State *" at bounding box center [285, 264] width 94 height 21
type input "29464"
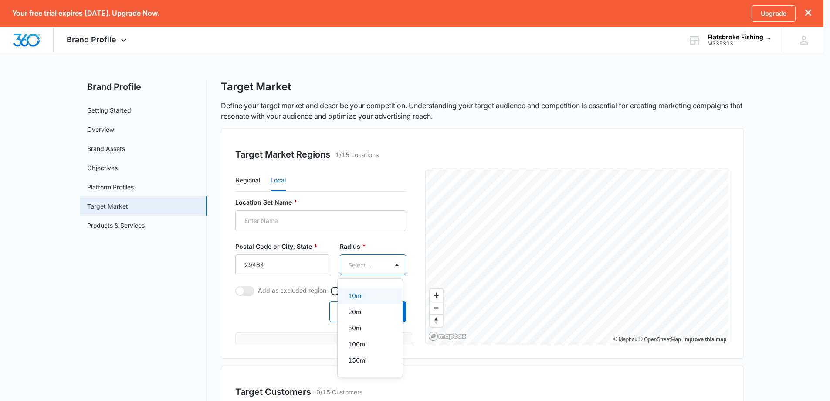
click at [374, 262] on body "Your free trial expires in 14 days. Upgrade Now. Upgrade Brand Profile Apps Rep…" at bounding box center [415, 200] width 830 height 401
click at [367, 357] on div "150mi" at bounding box center [369, 359] width 42 height 9
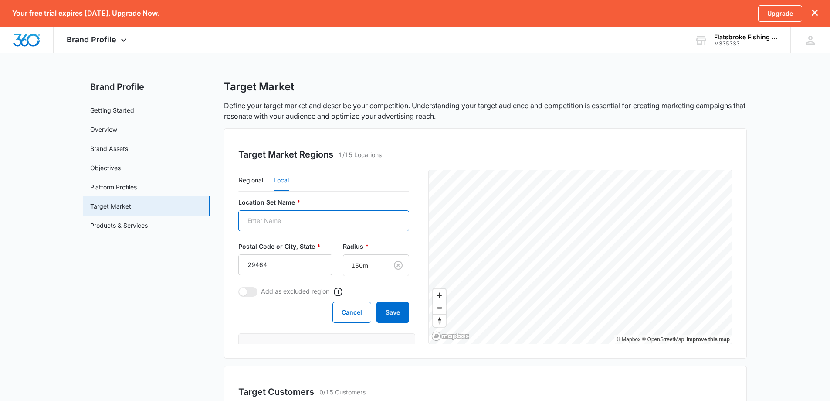
click at [278, 223] on input "Location Set Name *" at bounding box center [323, 220] width 171 height 21
type input "50mile Radius"
click at [389, 315] on button "Save" at bounding box center [393, 312] width 33 height 21
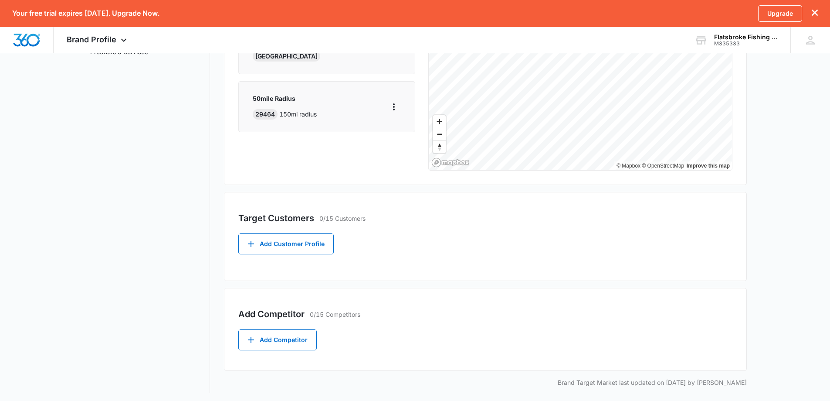
scroll to position [176, 0]
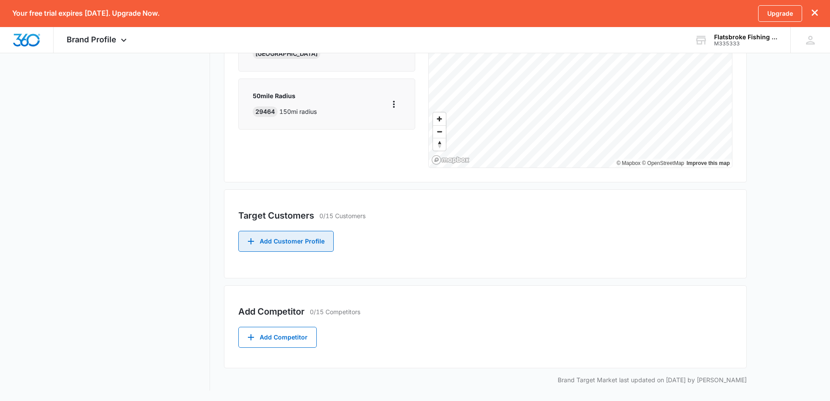
click at [292, 242] on button "Add Customer Profile" at bounding box center [285, 241] width 95 height 21
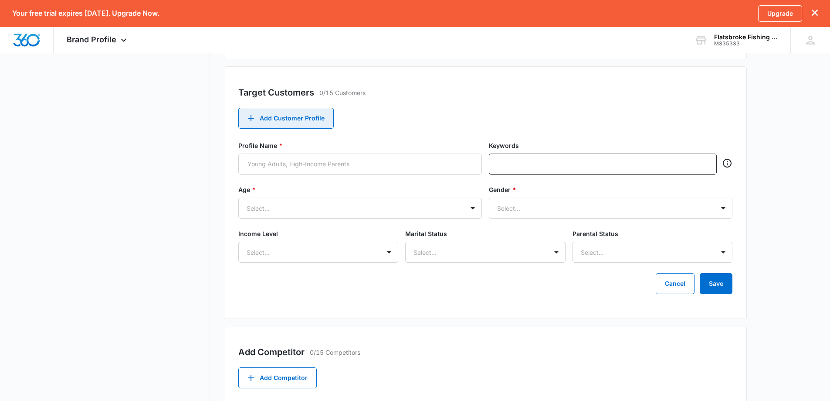
scroll to position [209, 0]
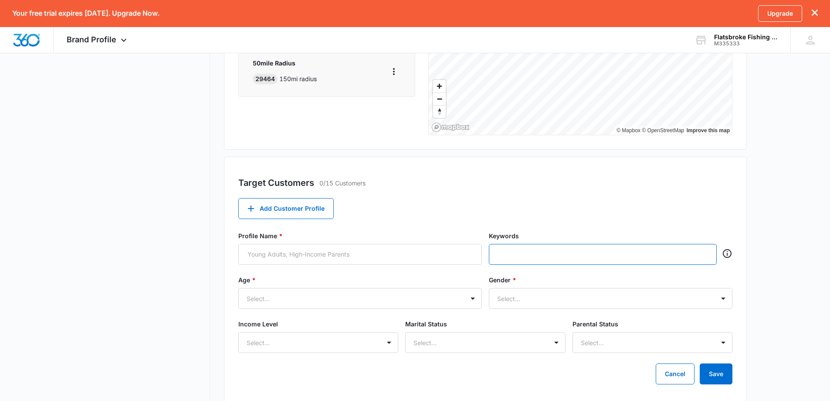
click at [529, 252] on input "text" at bounding box center [603, 254] width 211 height 13
click at [594, 252] on input "text" at bounding box center [603, 254] width 211 height 13
type input "f"
type input "charleston fishing charter"
type input "charleston fishing trips"
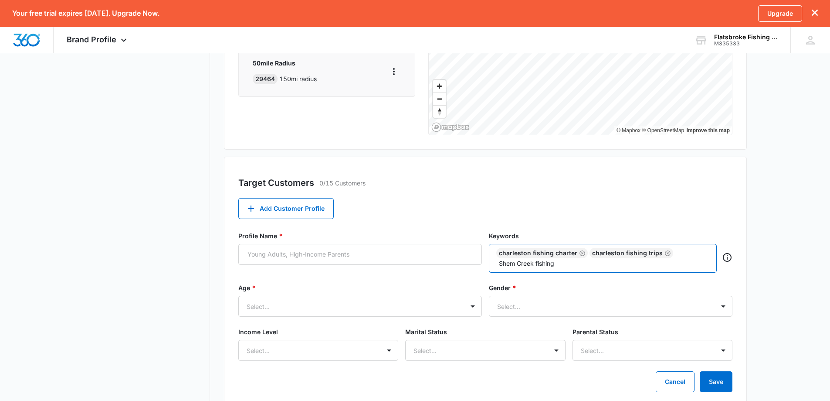
type input "Shem Creek fishing"
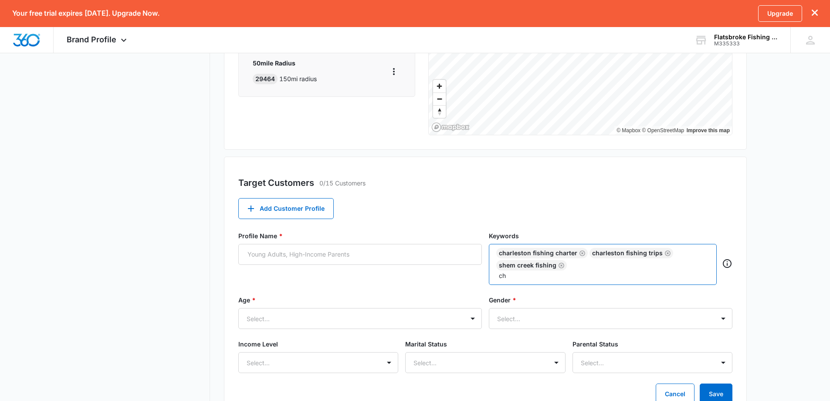
type input "c"
type input "inshore fishing charters"
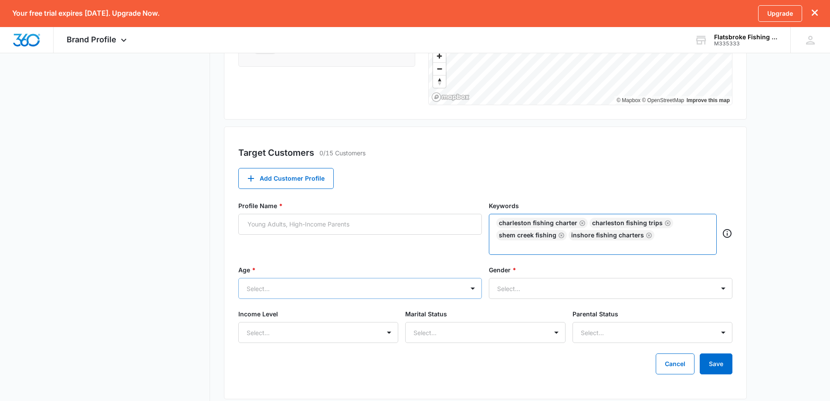
scroll to position [296, 0]
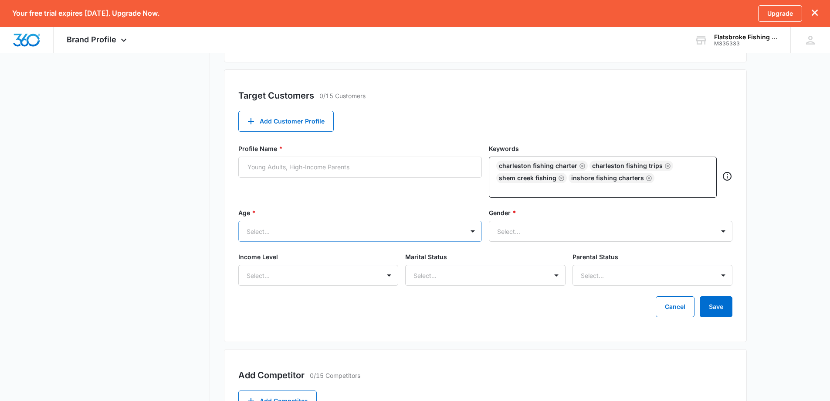
click at [323, 224] on div "Select..." at bounding box center [351, 231] width 225 height 20
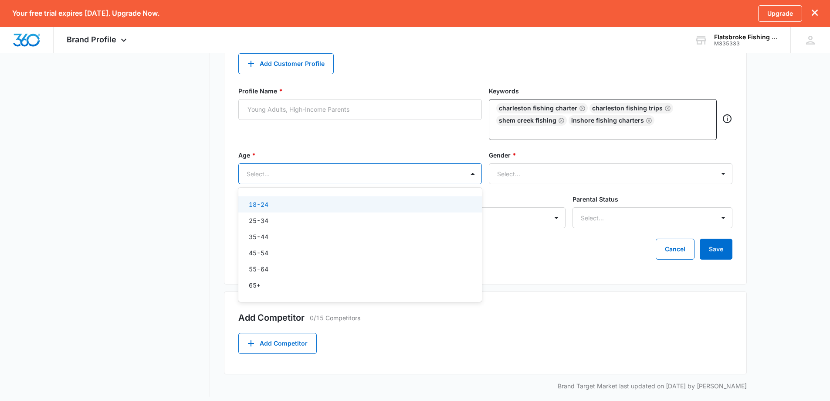
scroll to position [360, 0]
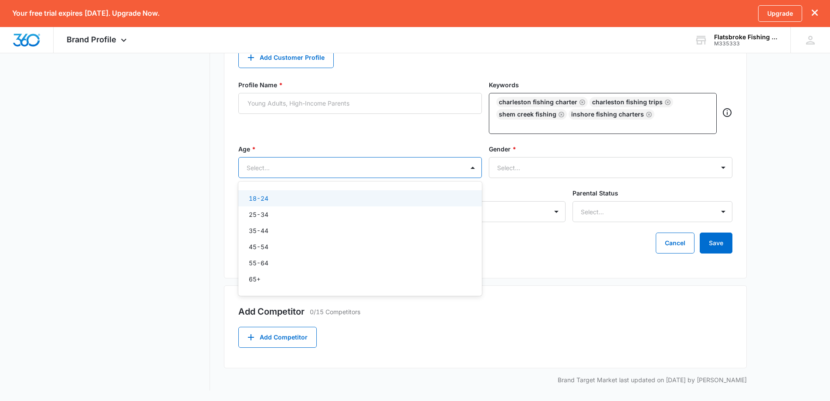
click at [351, 134] on div "Profile Name *" at bounding box center [360, 107] width 244 height 54
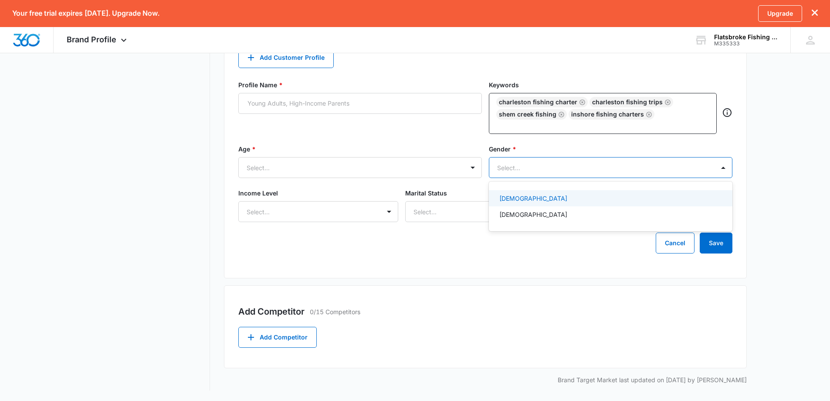
click at [544, 168] on div at bounding box center [600, 167] width 206 height 11
click at [534, 167] on div at bounding box center [600, 167] width 206 height 11
click at [677, 250] on button "Cancel" at bounding box center [675, 242] width 39 height 21
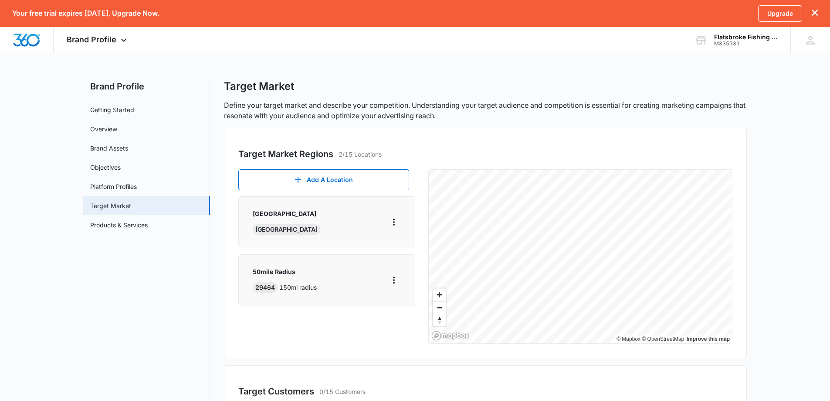
scroll to position [0, 0]
click at [119, 148] on link "Brand Assets" at bounding box center [109, 148] width 38 height 9
